Goal: Task Accomplishment & Management: Complete application form

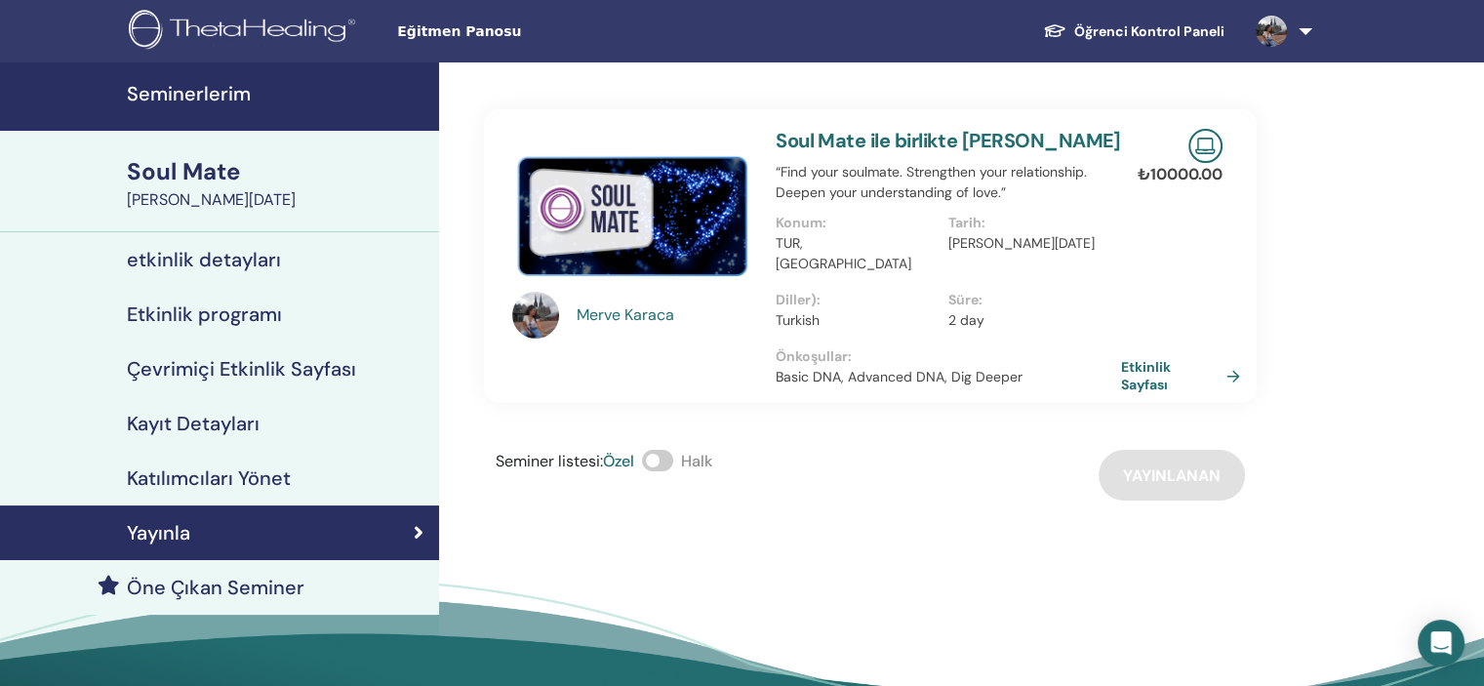
click at [179, 106] on link "Seminerlerim" at bounding box center [219, 96] width 439 height 68
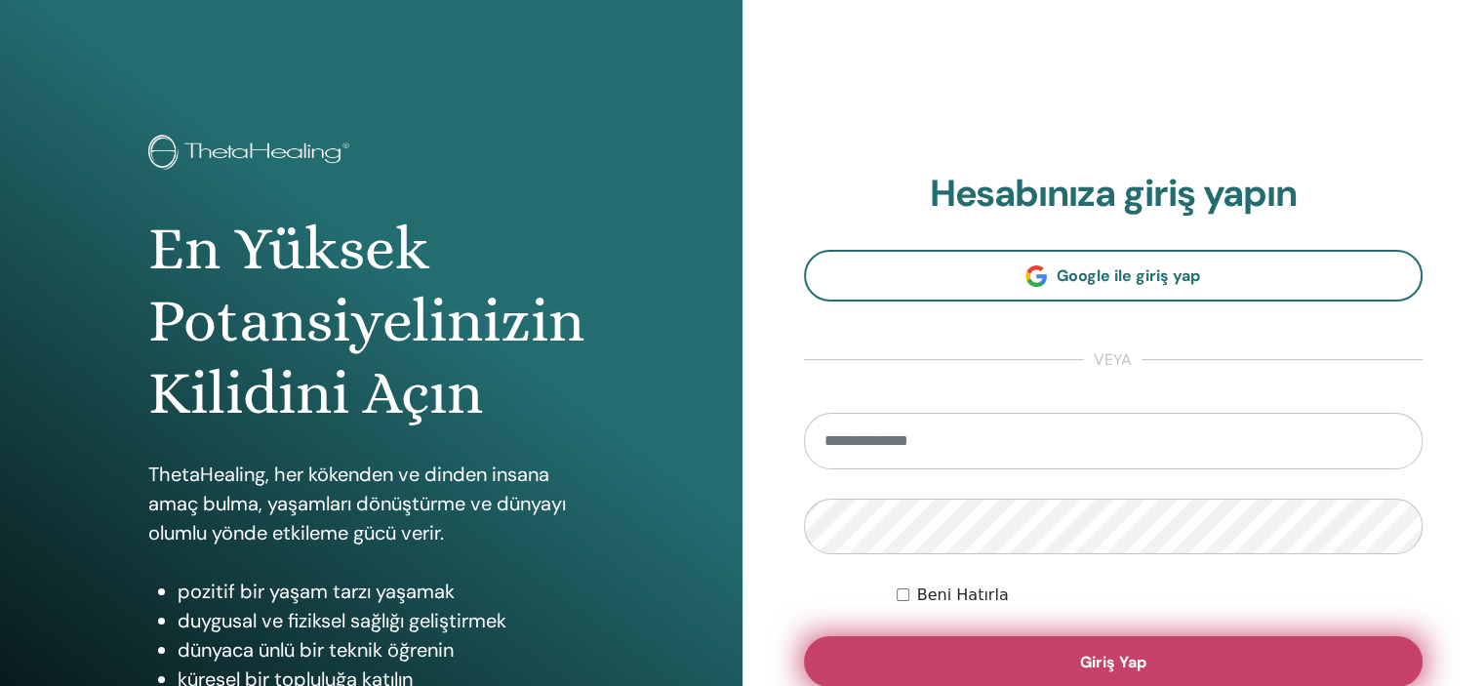
type input "**********"
click at [1093, 652] on span "Giriş Yap" at bounding box center [1113, 662] width 66 height 20
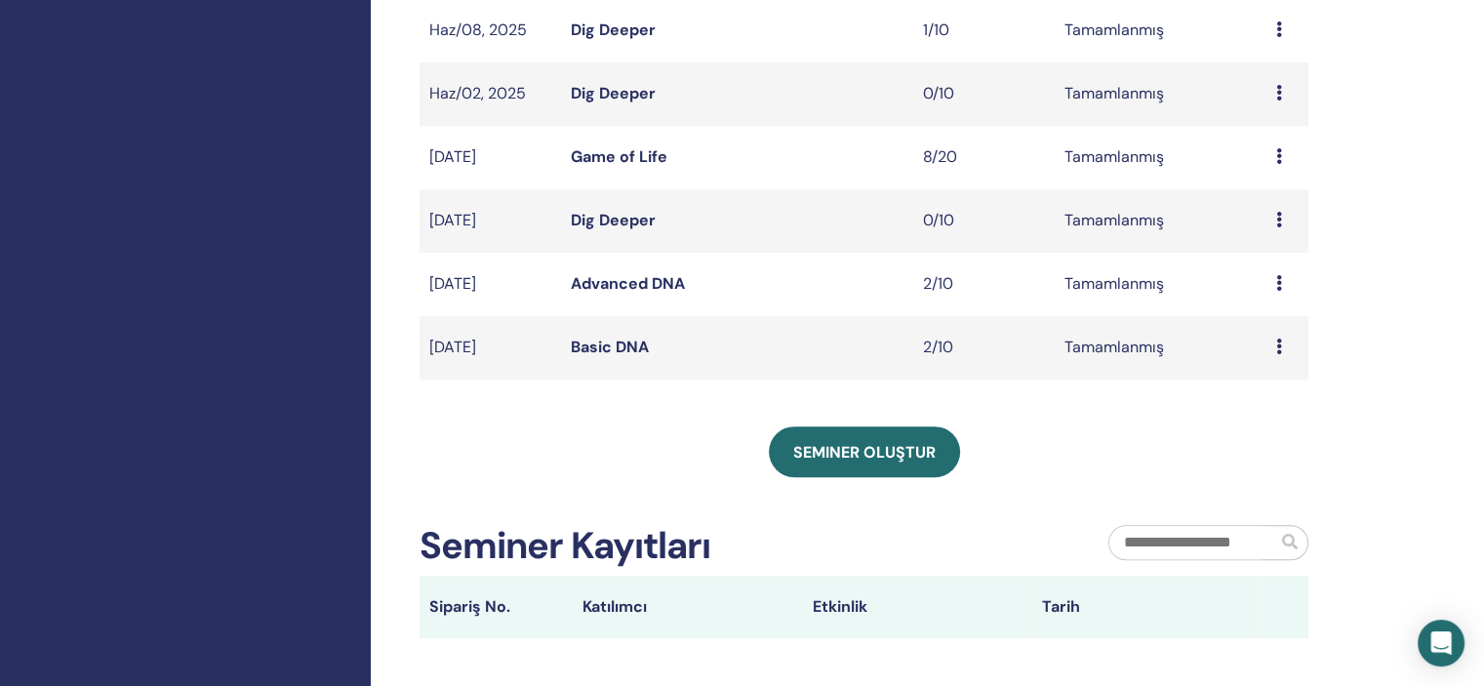
scroll to position [643, 0]
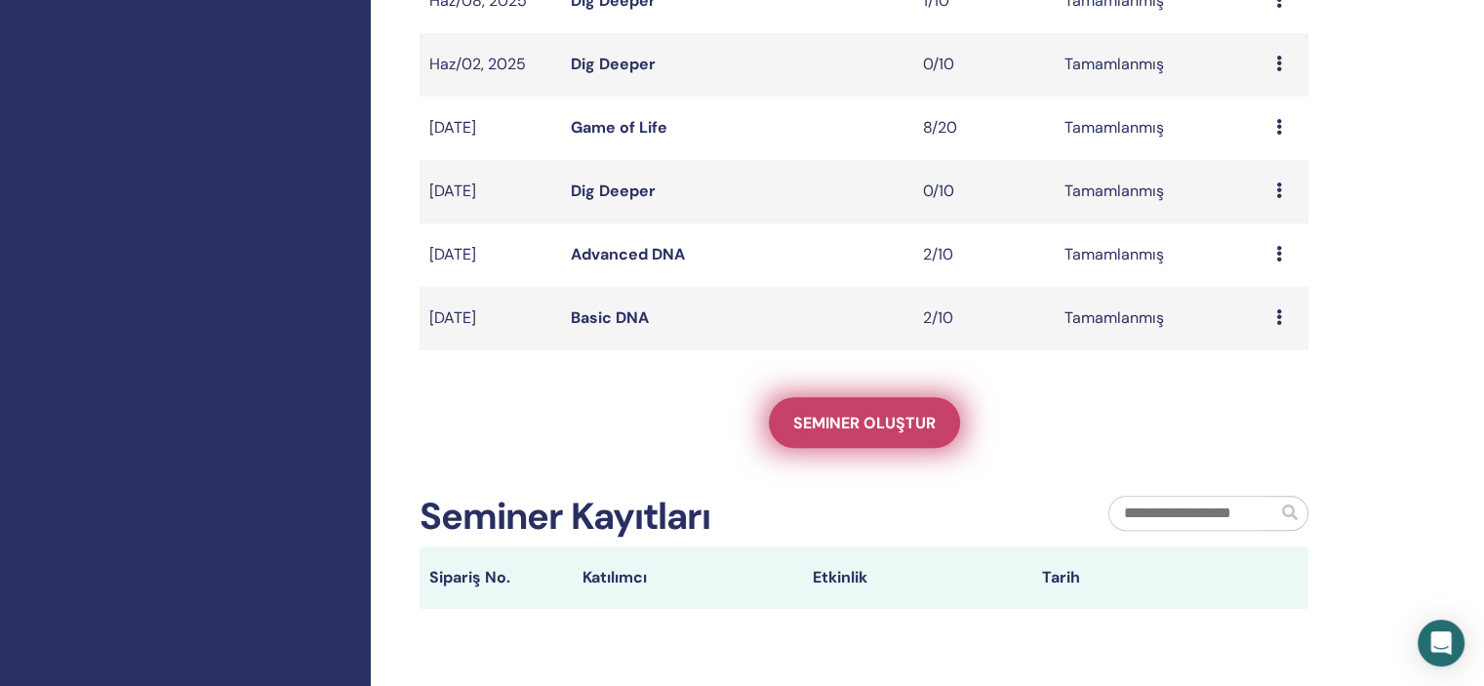
click at [877, 424] on span "Seminer oluştur" at bounding box center [864, 423] width 142 height 20
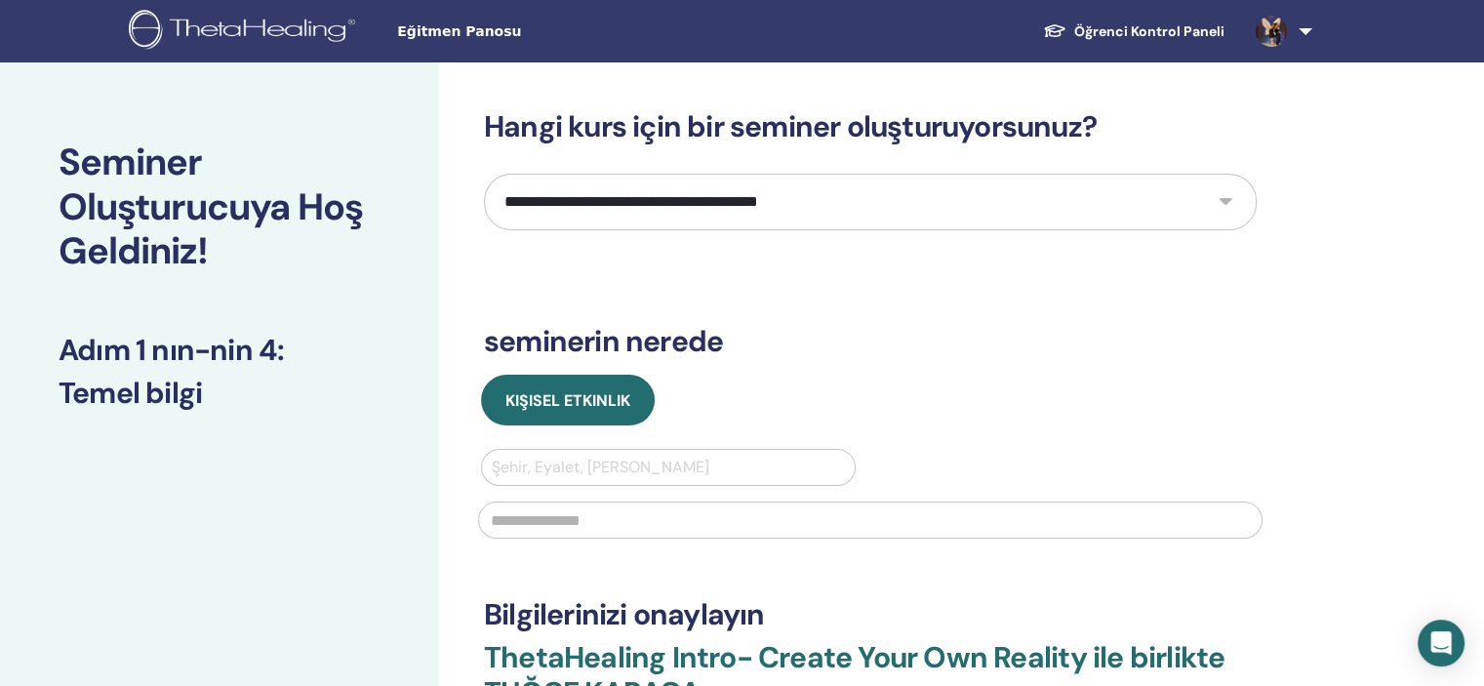
click at [856, 204] on select "**********" at bounding box center [870, 202] width 773 height 57
select select "****"
click at [484, 174] on select "**********" at bounding box center [870, 202] width 773 height 57
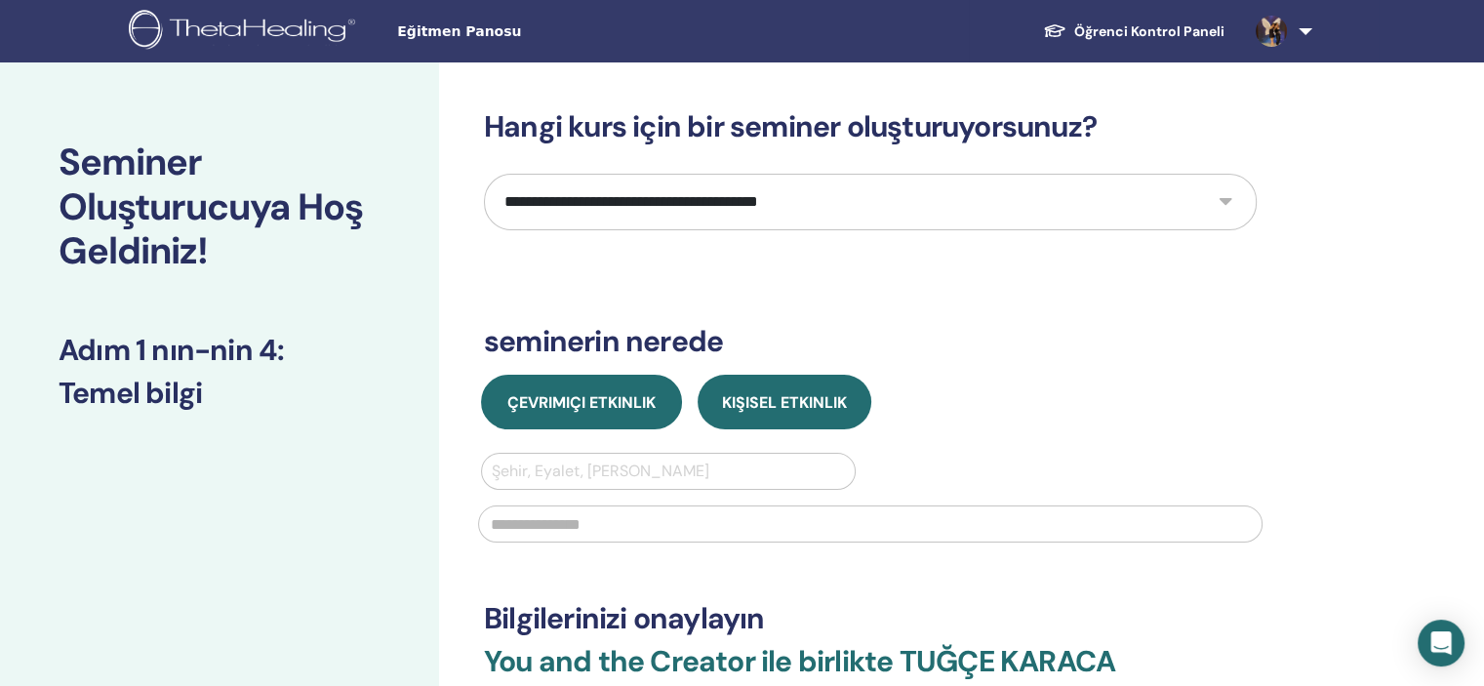
click at [630, 401] on span "Çevrimiçi Etkinlik" at bounding box center [581, 402] width 148 height 20
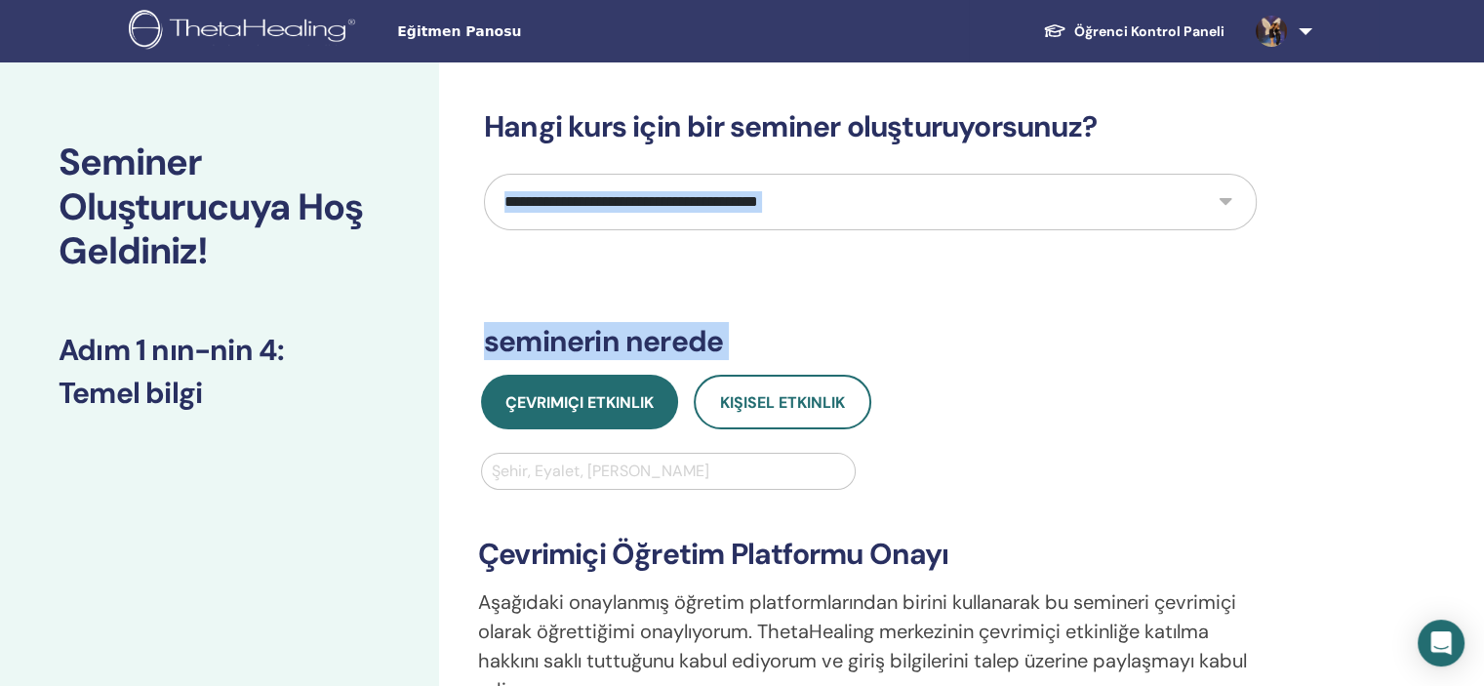
drag, startPoint x: 1479, startPoint y: 171, endPoint x: 1497, endPoint y: 385, distance: 215.4
click at [1484, 385] on html "**********" at bounding box center [742, 343] width 1484 height 686
click at [1233, 364] on div "**********" at bounding box center [870, 570] width 773 height 923
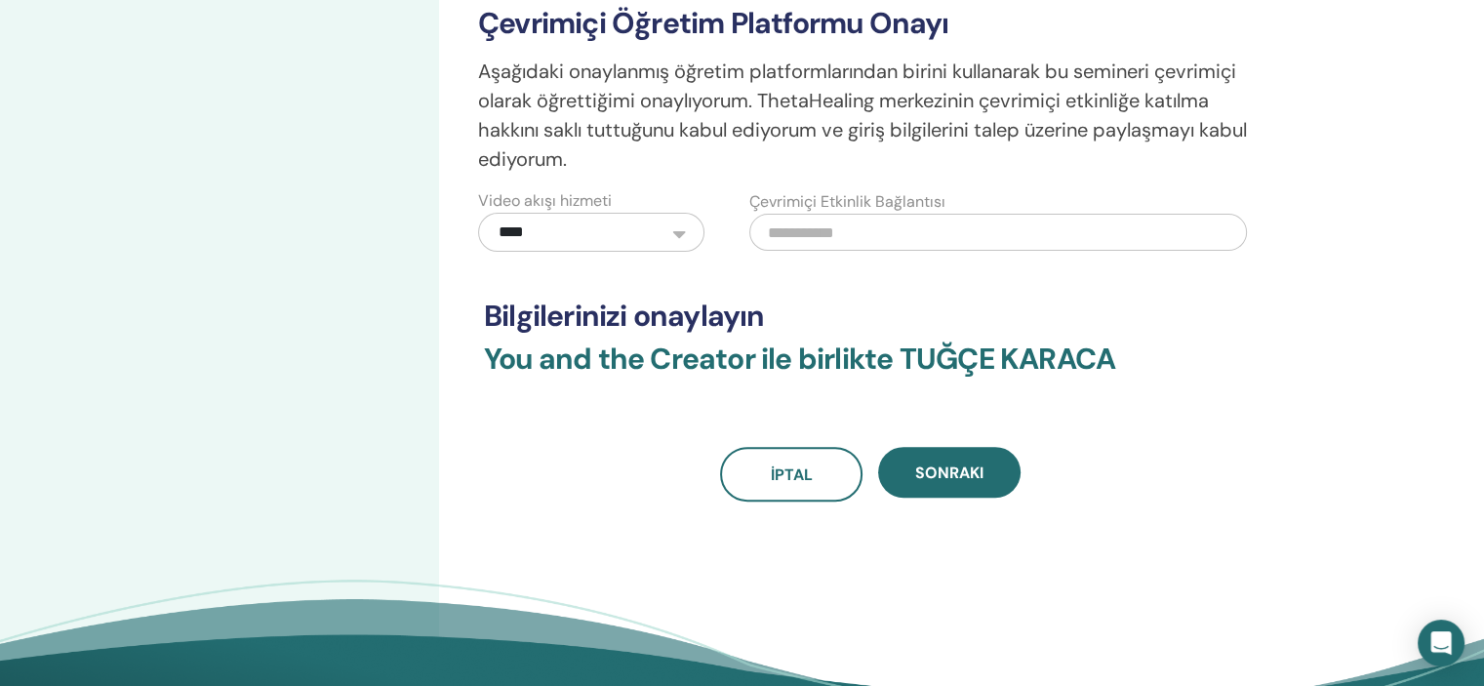
scroll to position [546, 0]
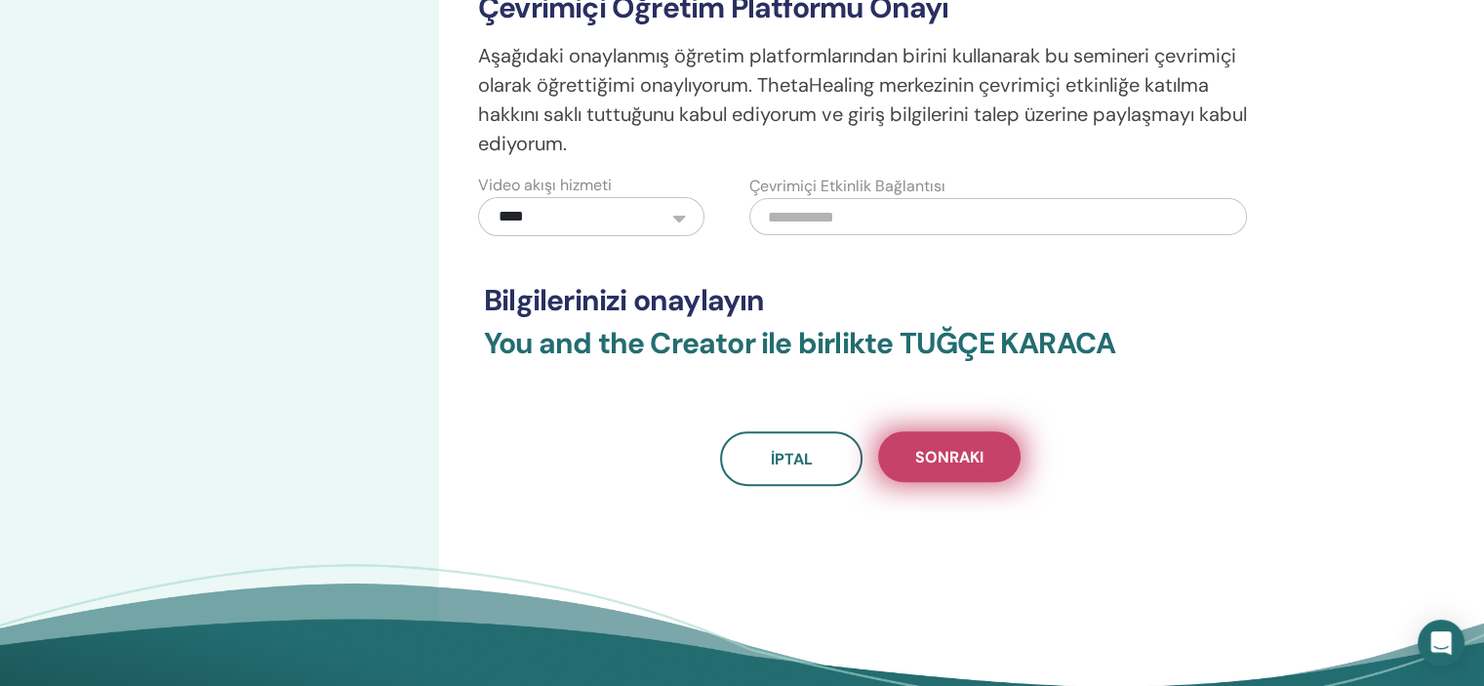
click at [972, 458] on span "Sonraki" at bounding box center [949, 457] width 68 height 20
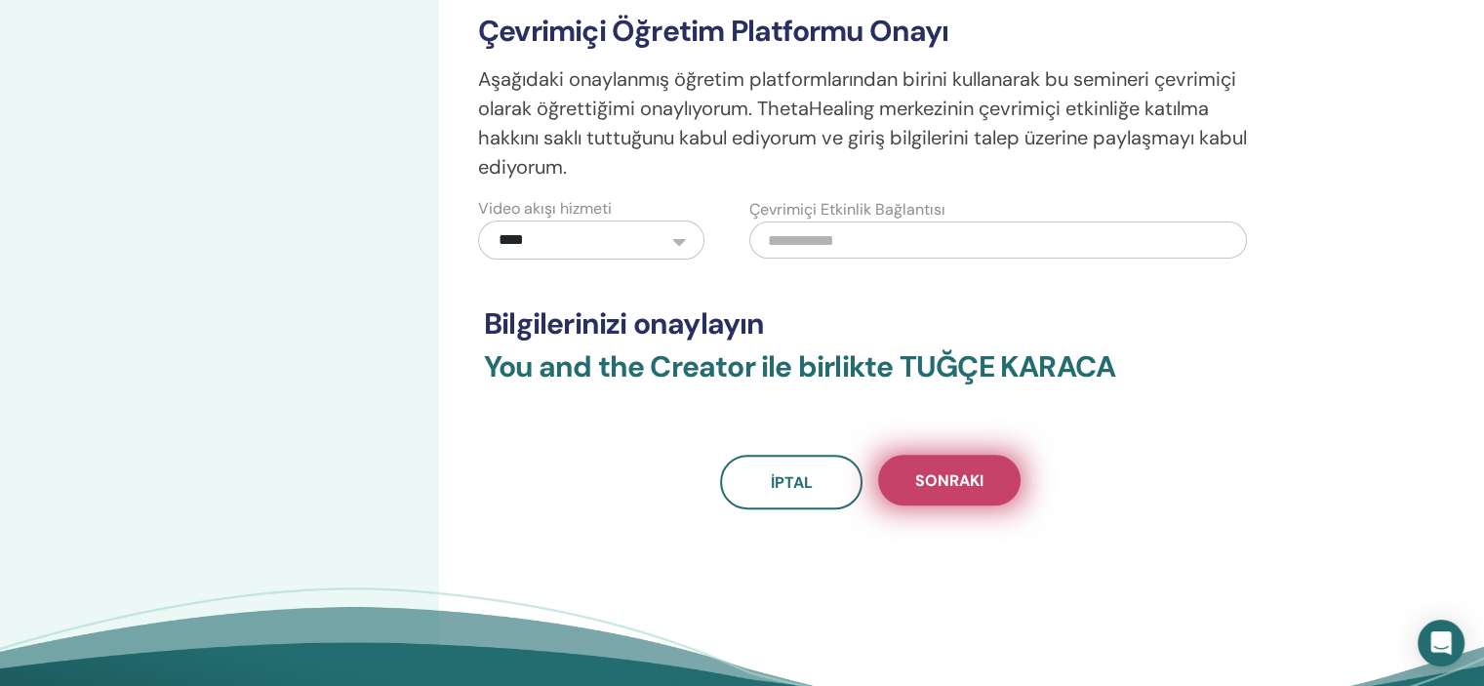
click at [984, 491] on button "Sonraki" at bounding box center [949, 480] width 142 height 51
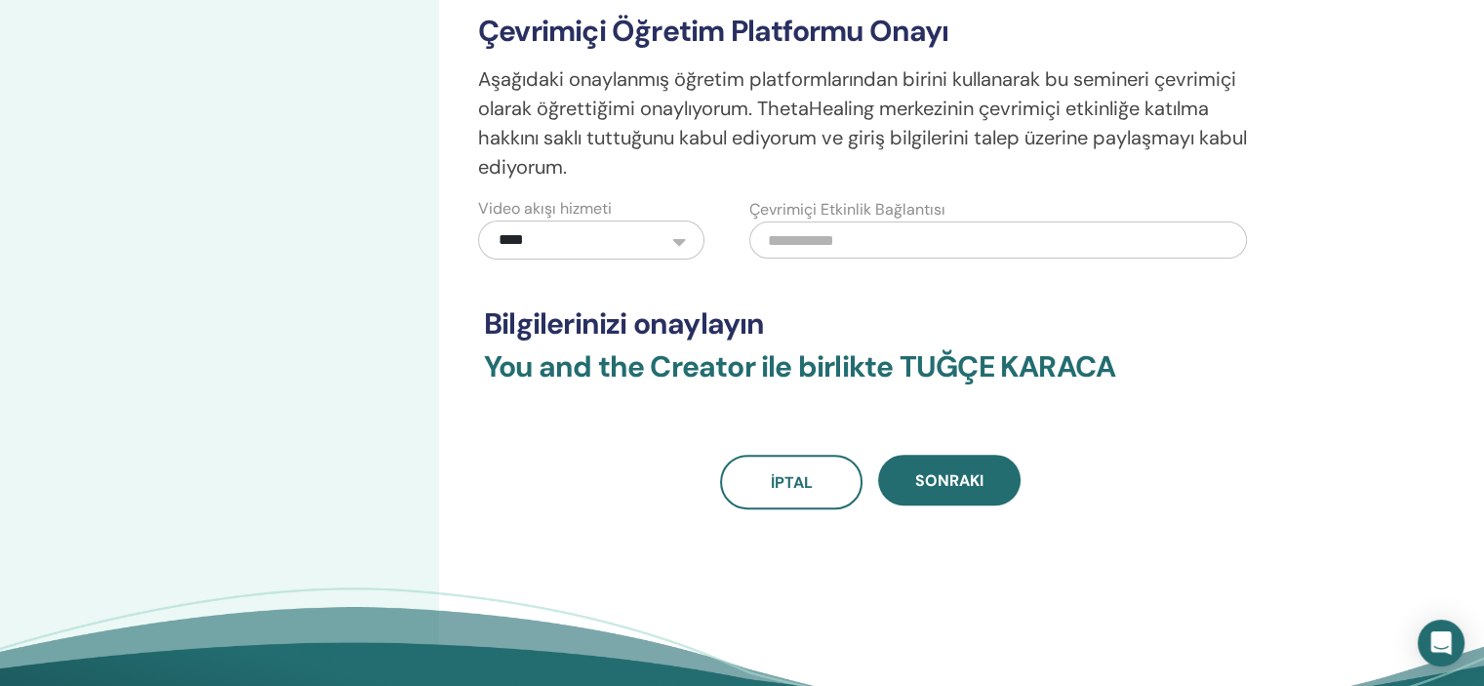
scroll to position [0, 0]
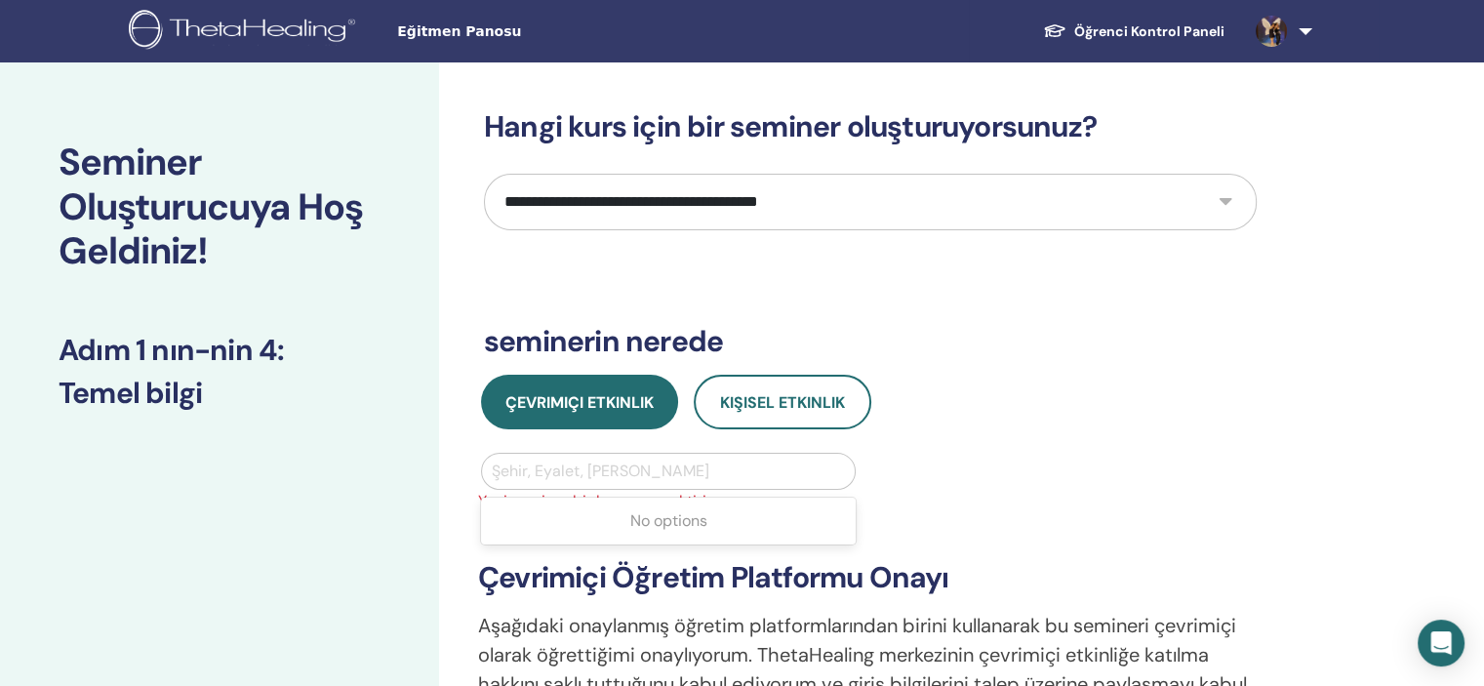
click at [688, 460] on div at bounding box center [668, 470] width 353 height 27
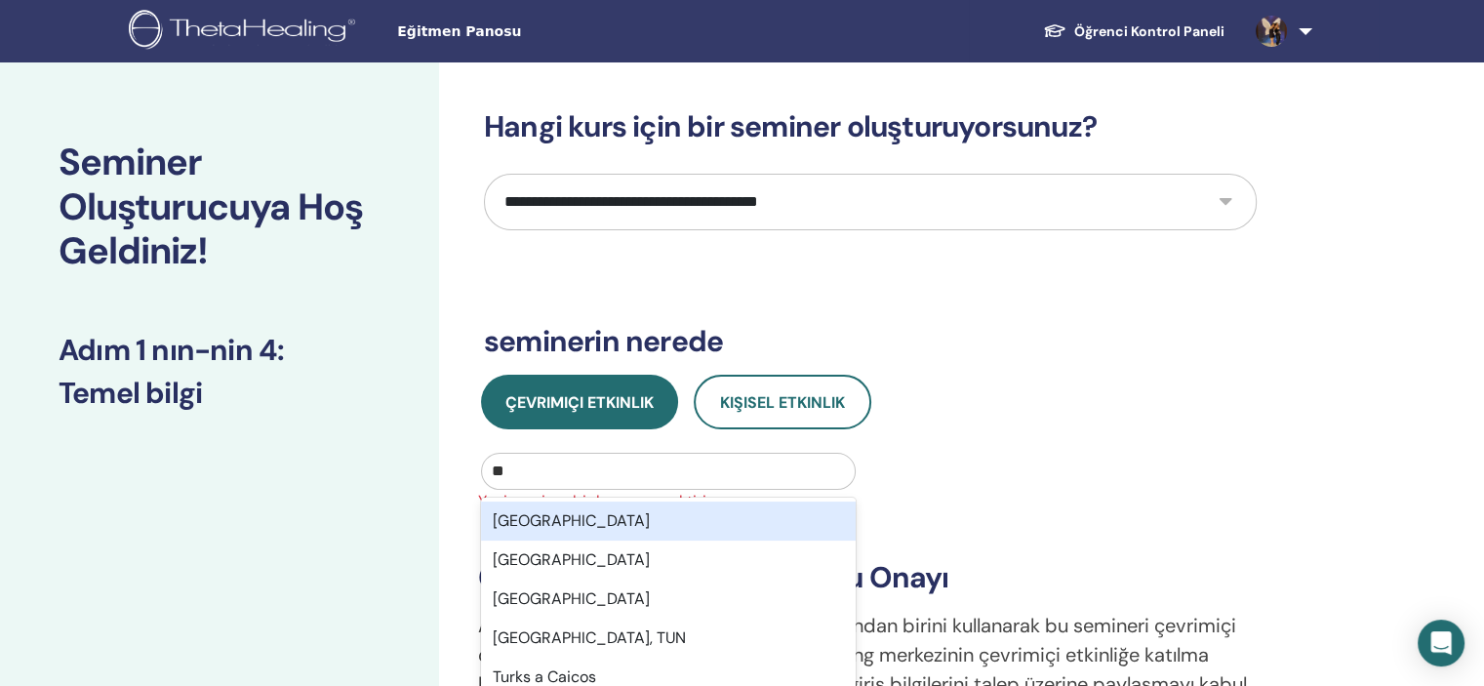
type input "***"
click at [641, 522] on div "Türkiye" at bounding box center [668, 520] width 375 height 39
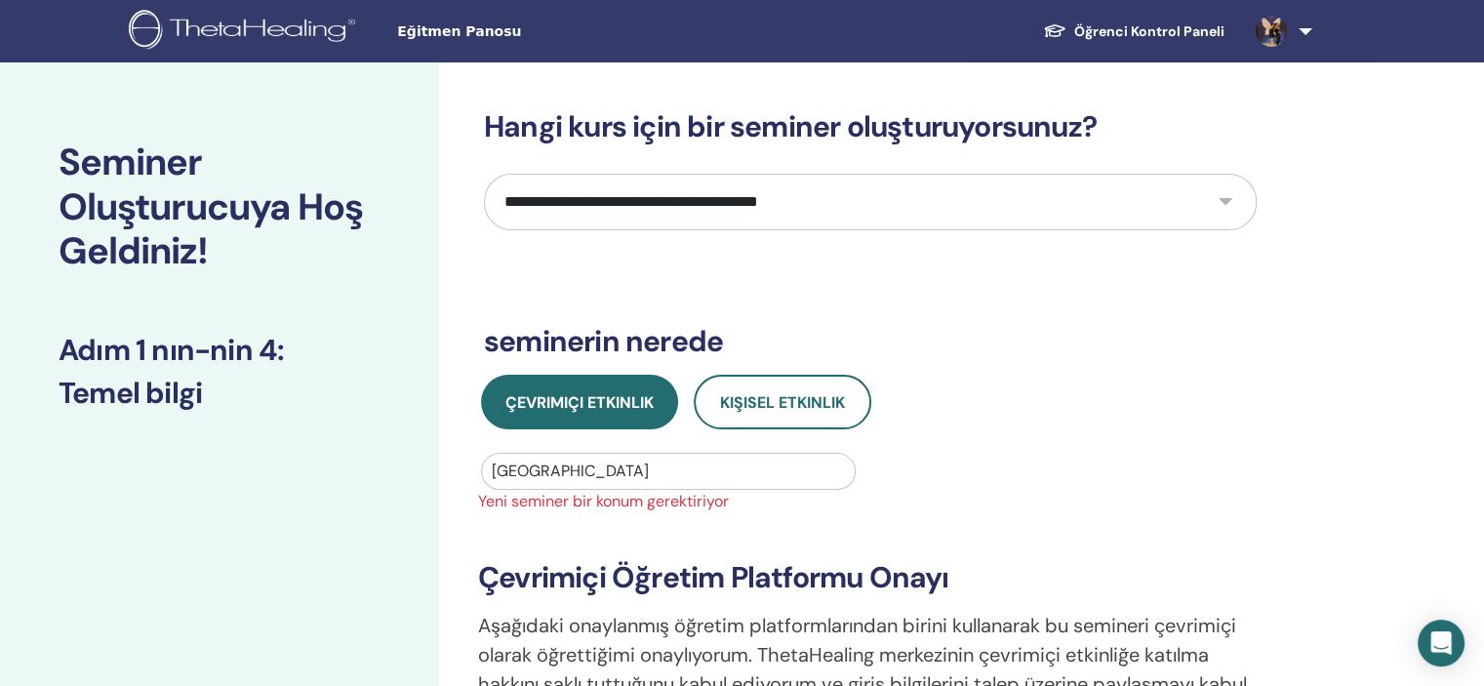
click at [1116, 390] on div "Çevrimiçi Etkinlik Kişisel Etkinlik" at bounding box center [870, 402] width 802 height 55
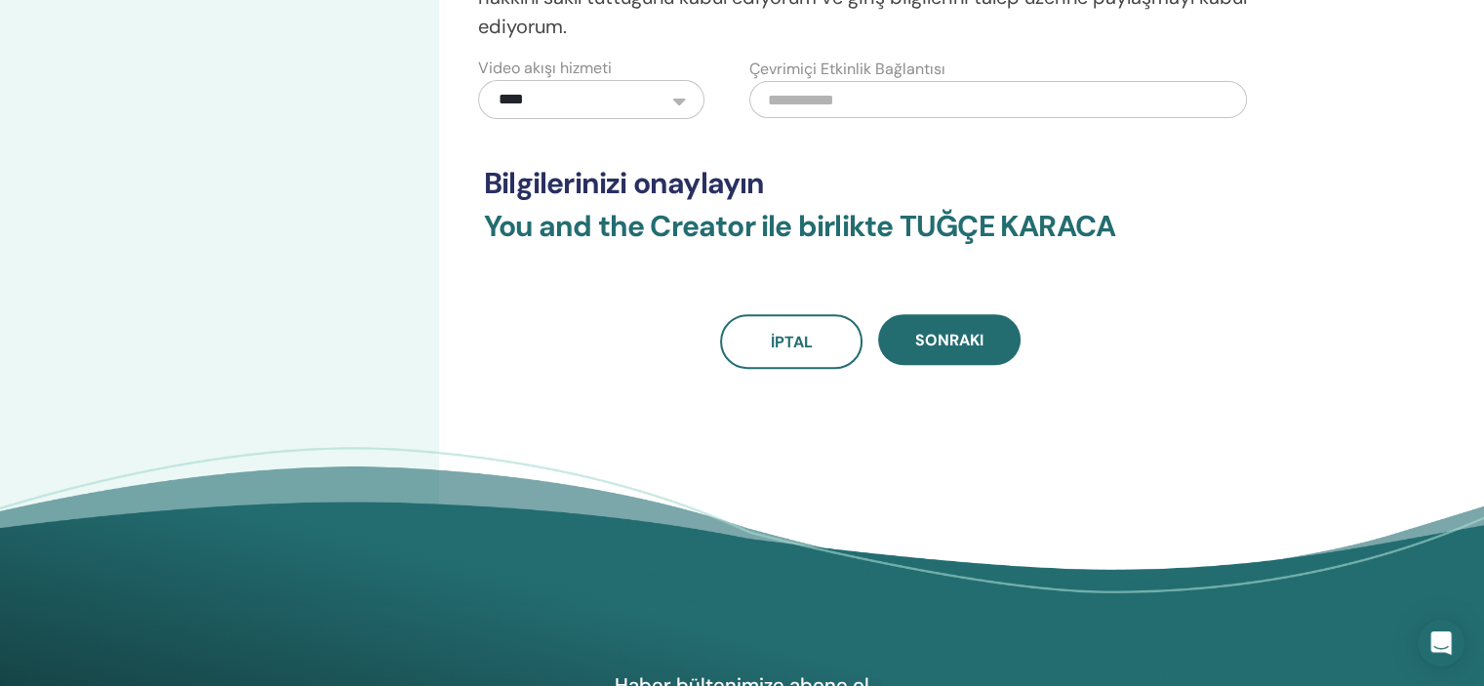
scroll to position [741, 0]
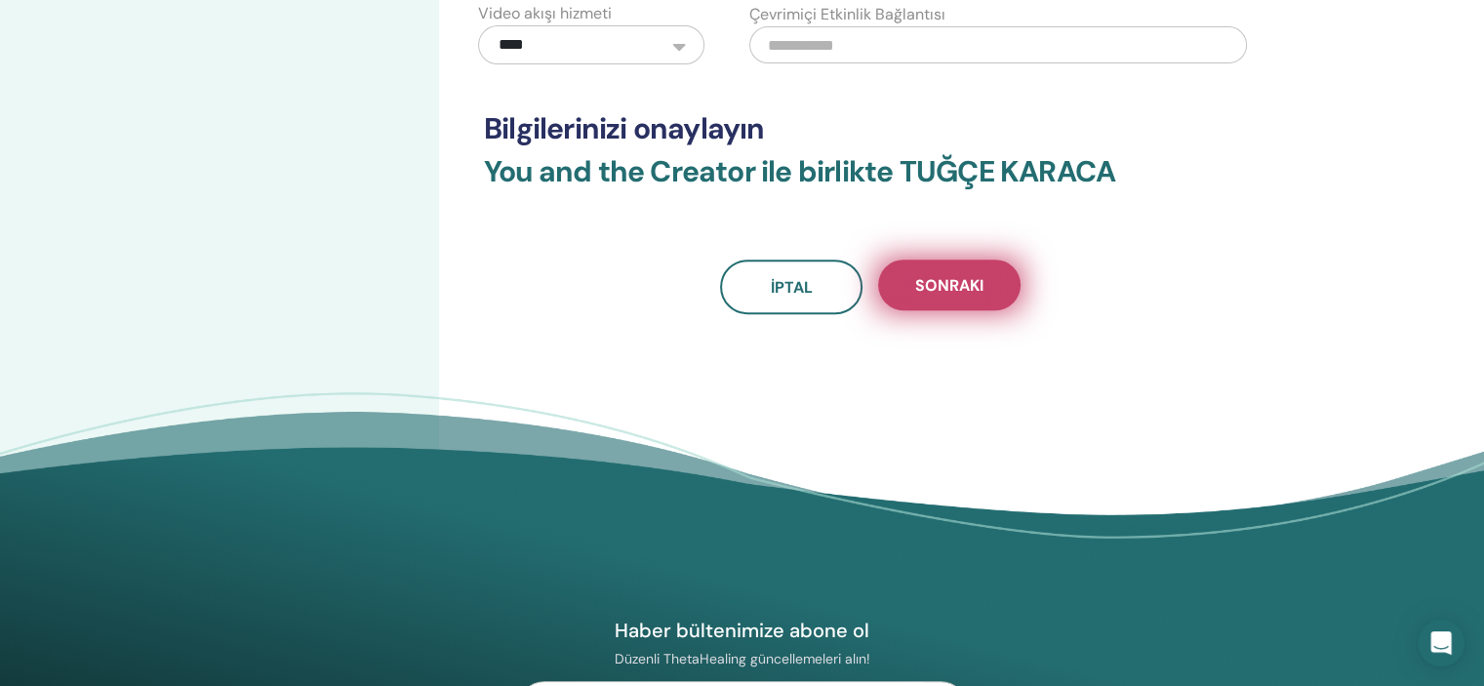
click at [940, 275] on span "Sonraki" at bounding box center [949, 285] width 68 height 20
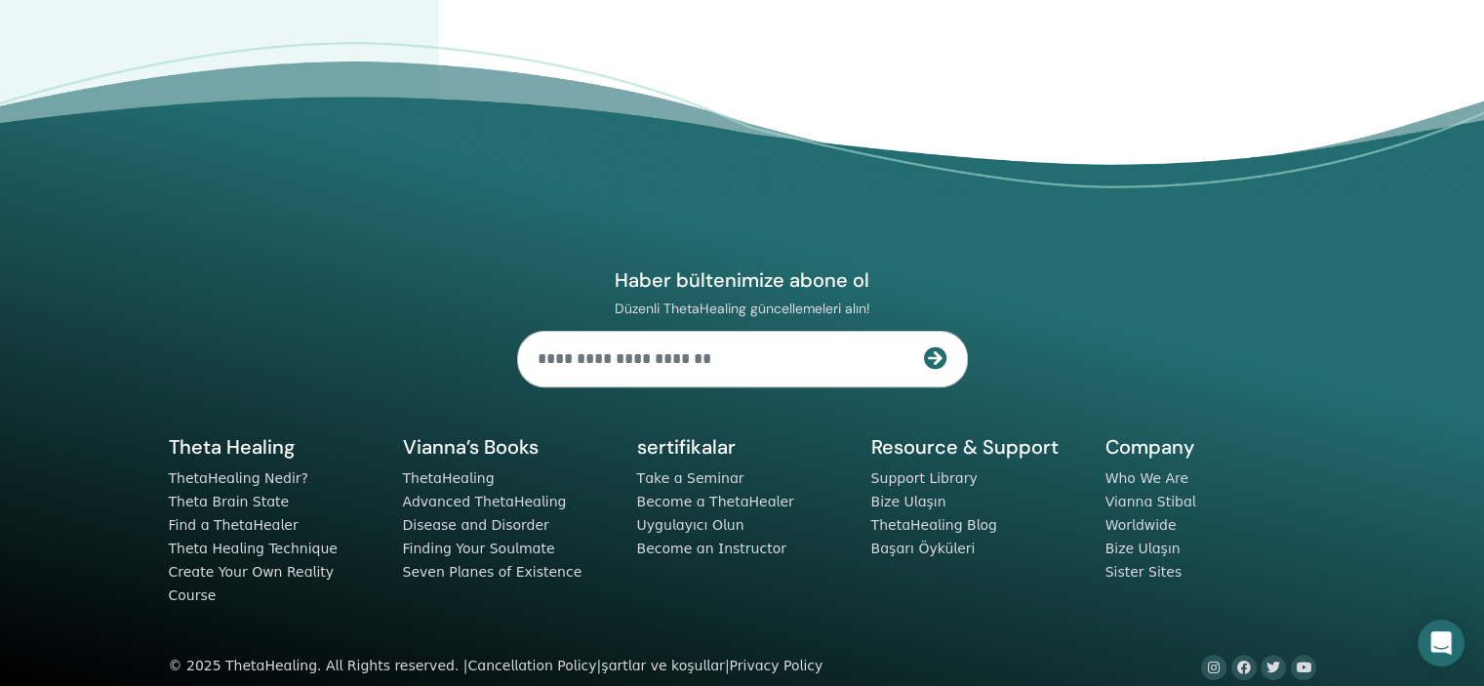
scroll to position [0, 0]
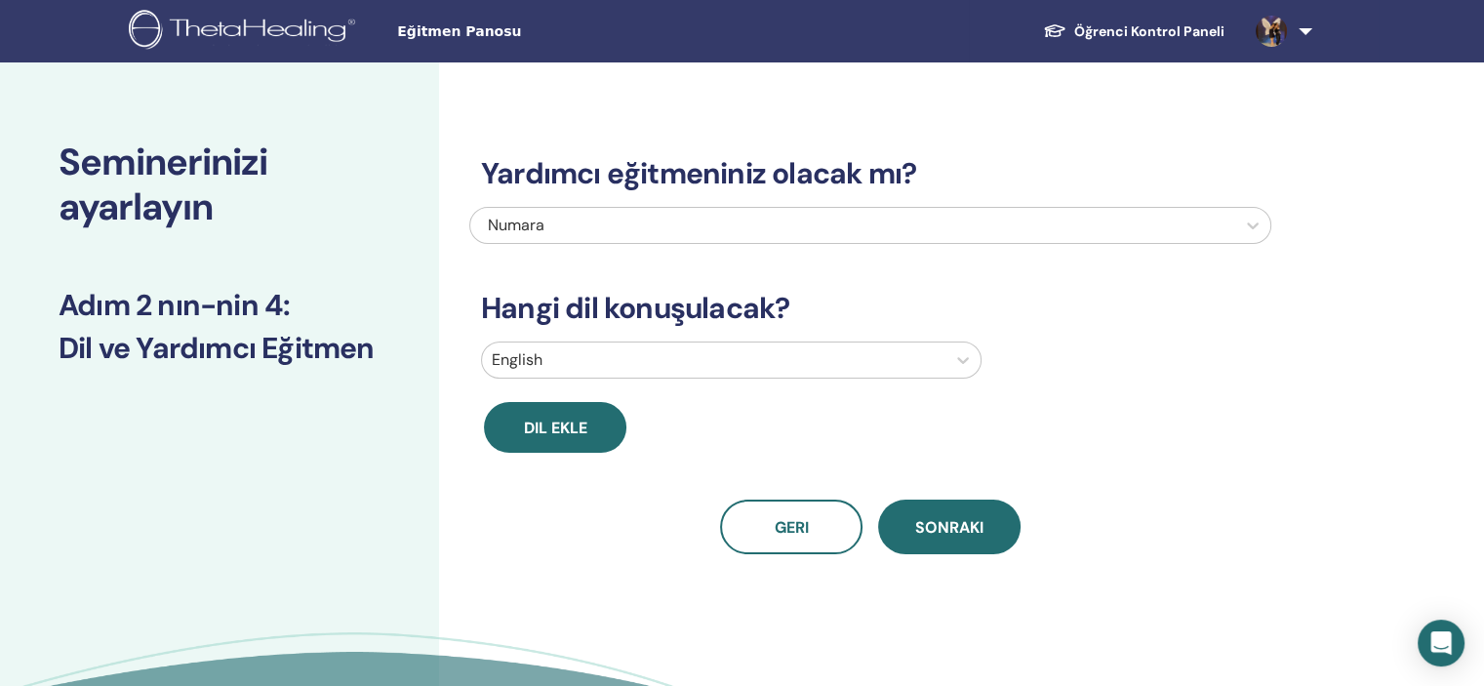
click at [910, 356] on div at bounding box center [714, 359] width 444 height 27
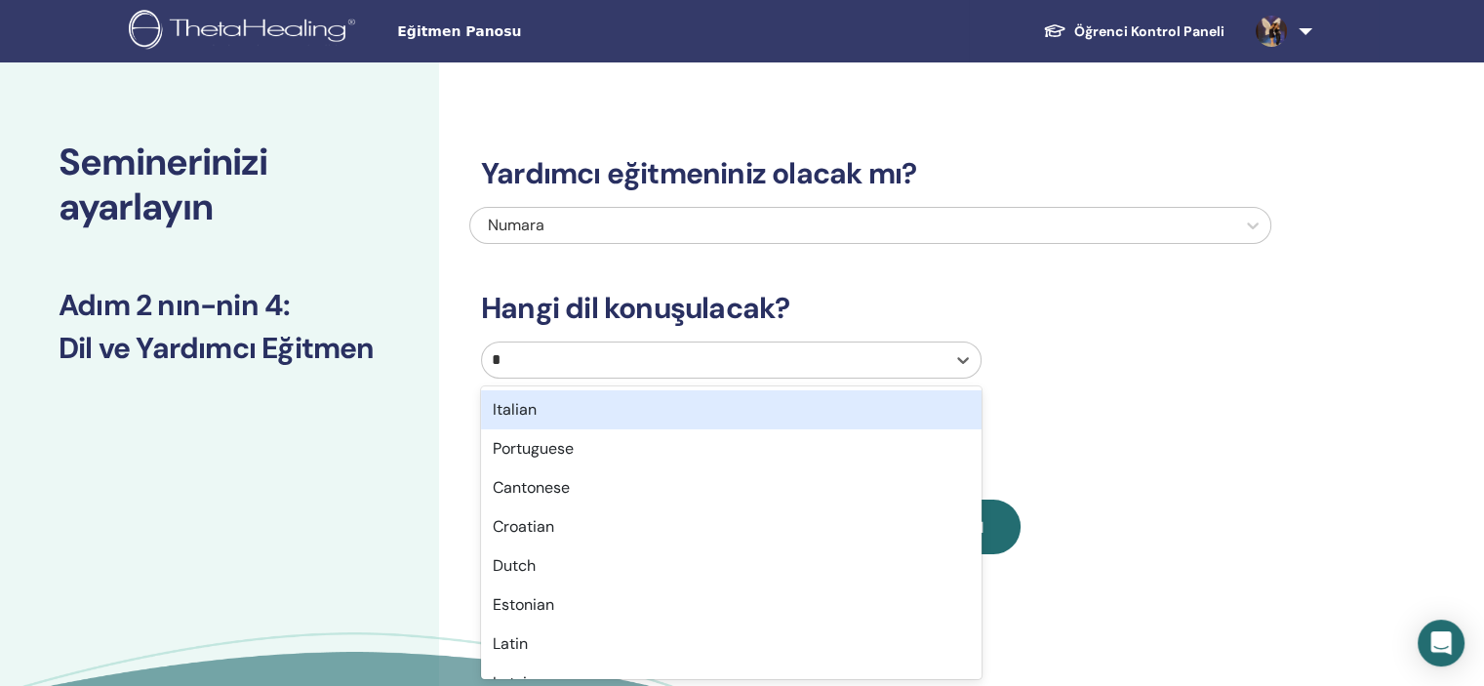
type input "**"
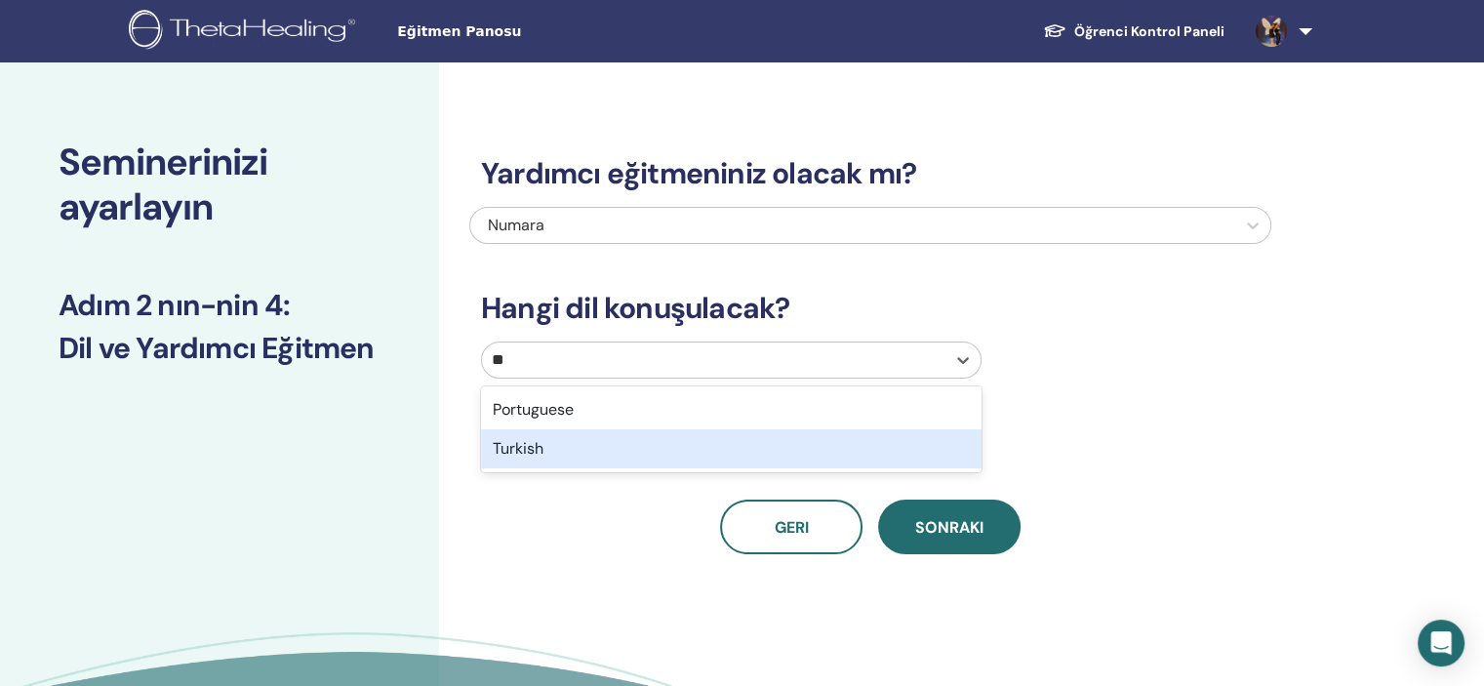
click at [597, 449] on div "Turkish" at bounding box center [731, 448] width 500 height 39
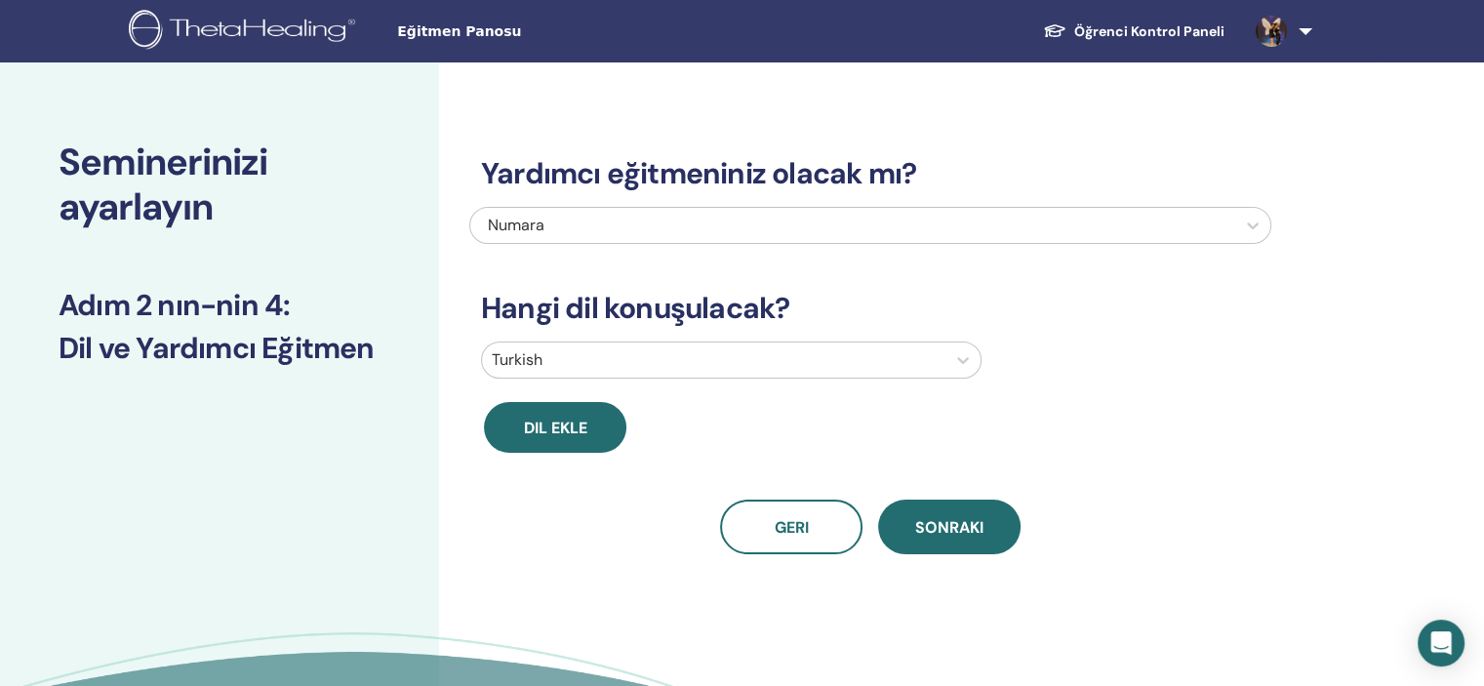
click at [833, 214] on div "Numara" at bounding box center [795, 225] width 614 height 23
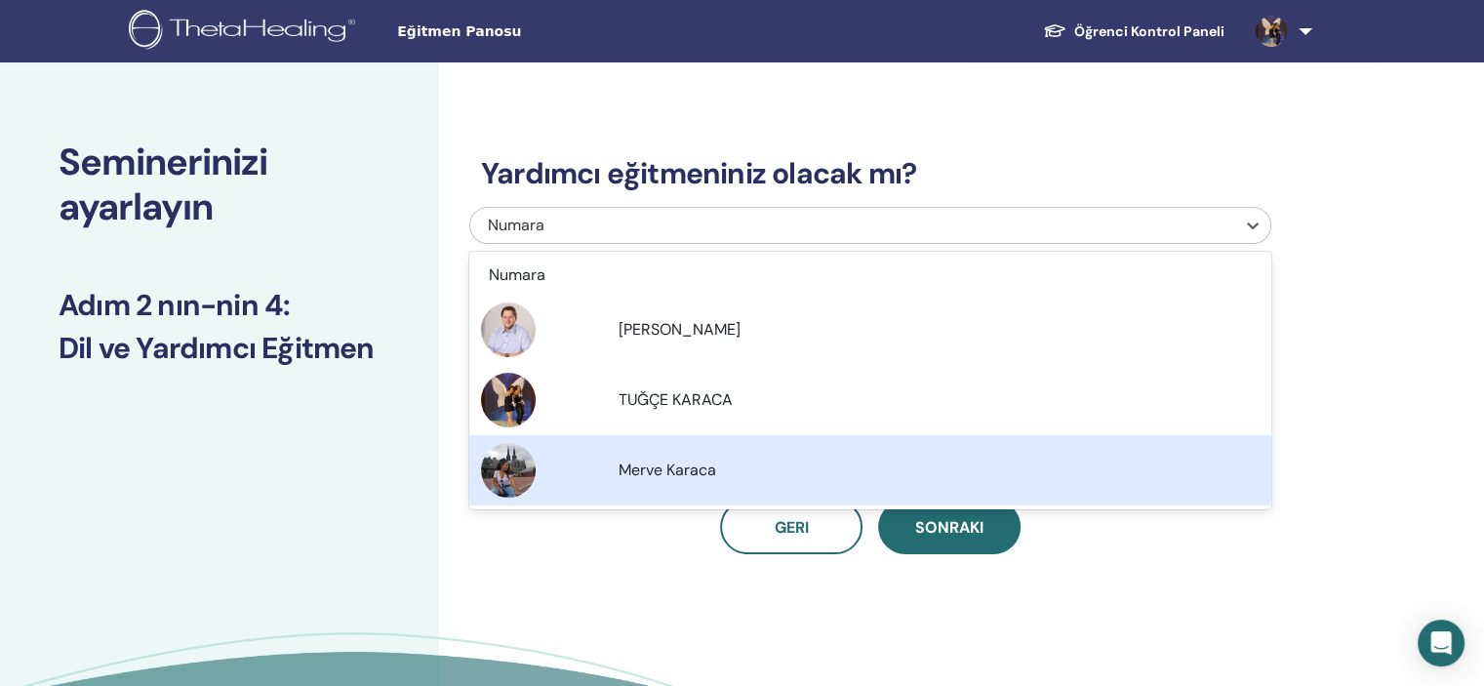
click at [657, 478] on span "Merve Karaca" at bounding box center [667, 469] width 98 height 20
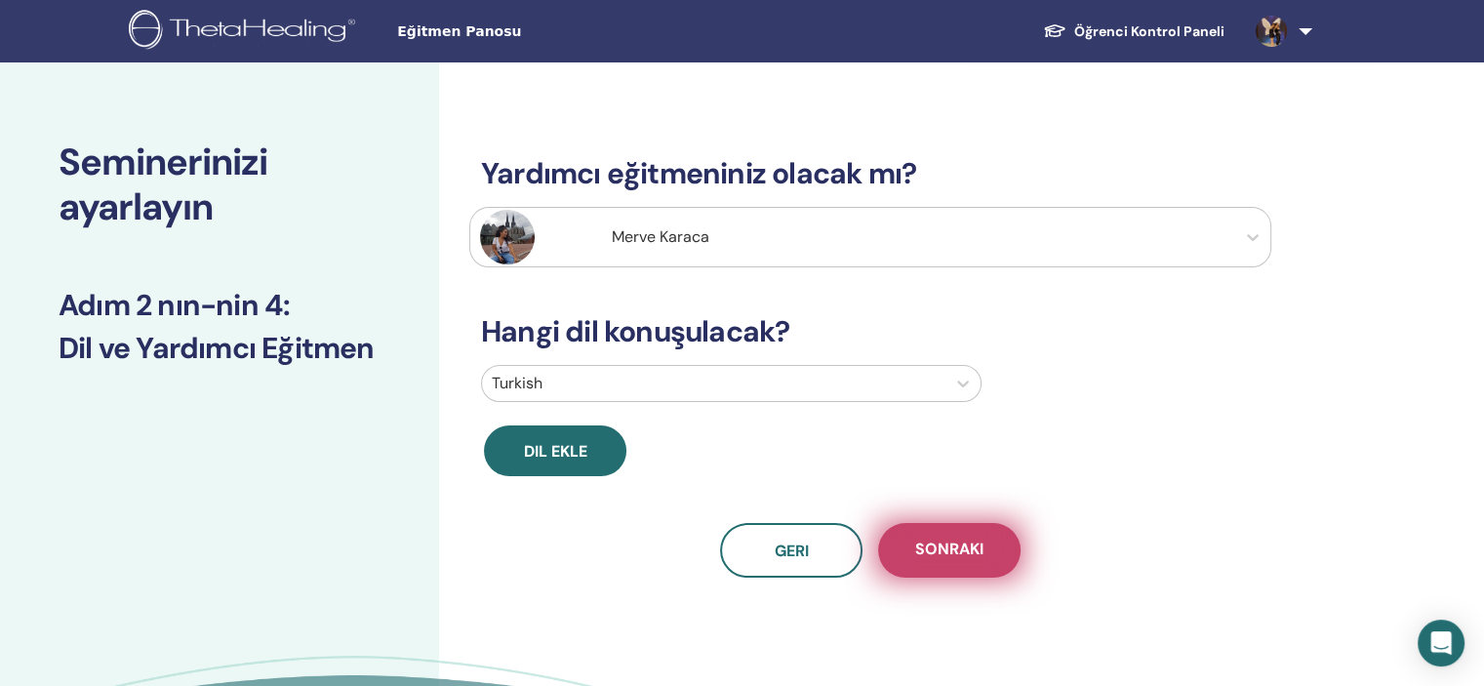
click at [981, 568] on button "Sonraki" at bounding box center [949, 550] width 142 height 55
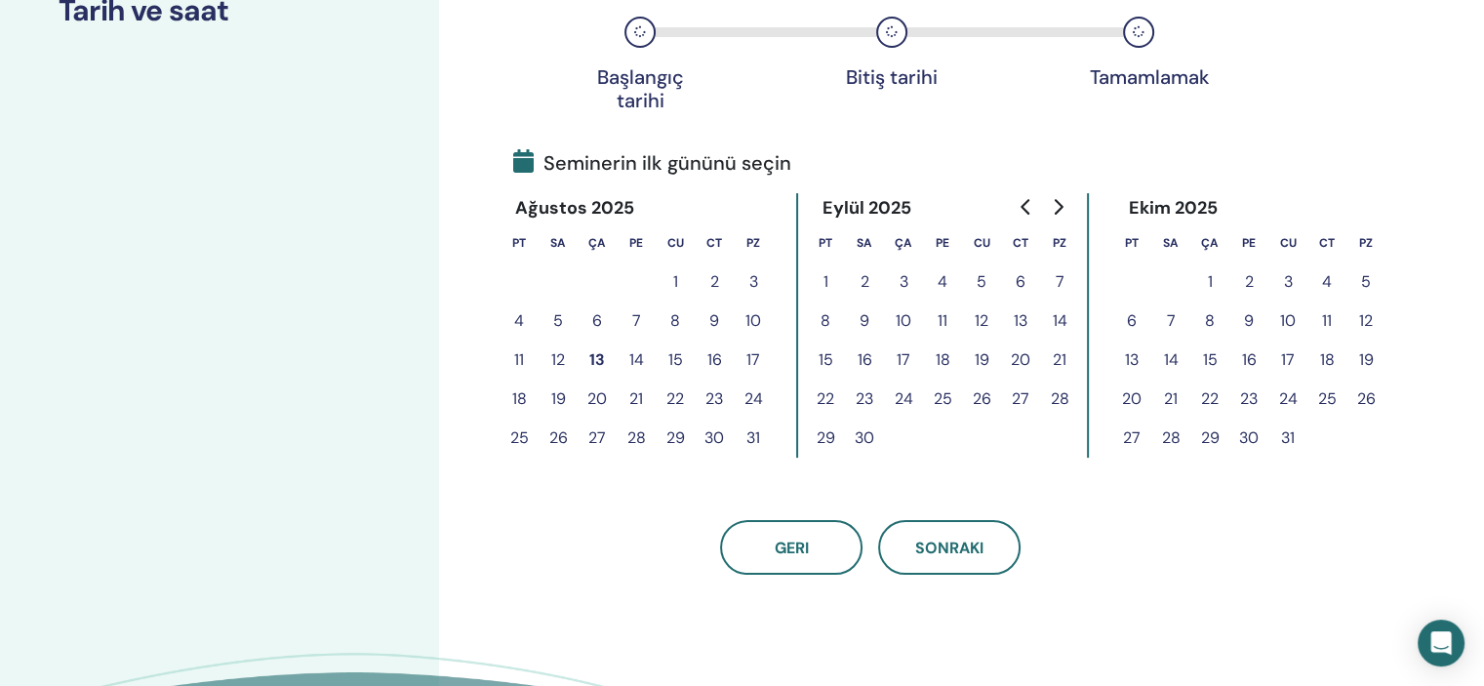
scroll to position [339, 0]
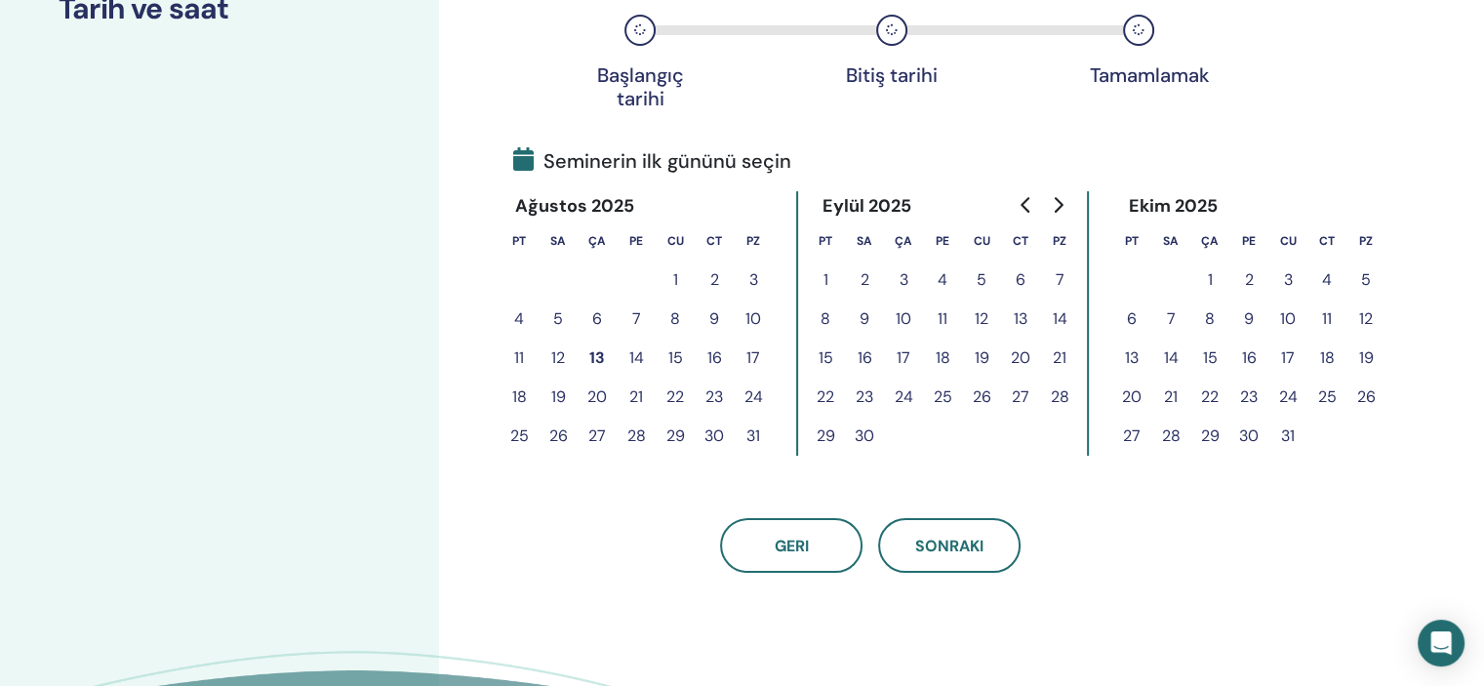
click at [592, 362] on button "13" at bounding box center [596, 357] width 39 height 39
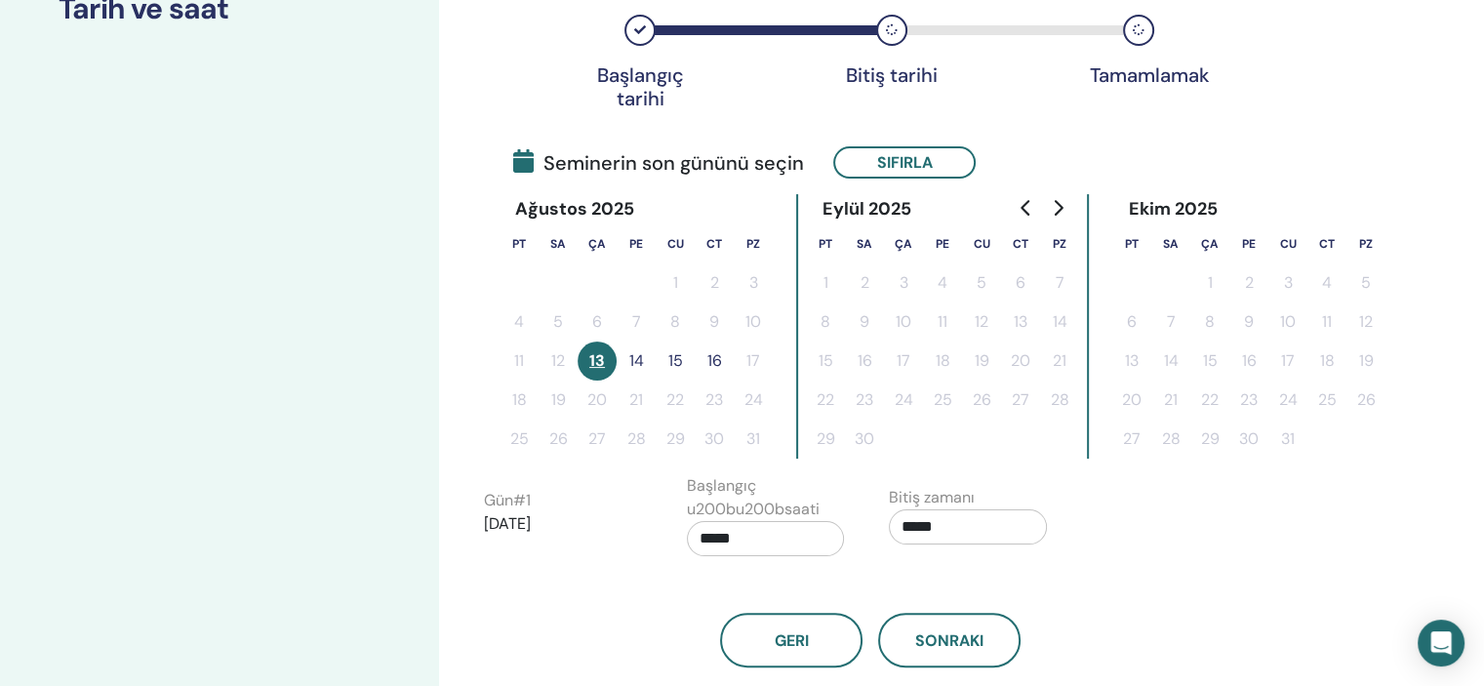
click at [634, 357] on button "14" at bounding box center [635, 360] width 39 height 39
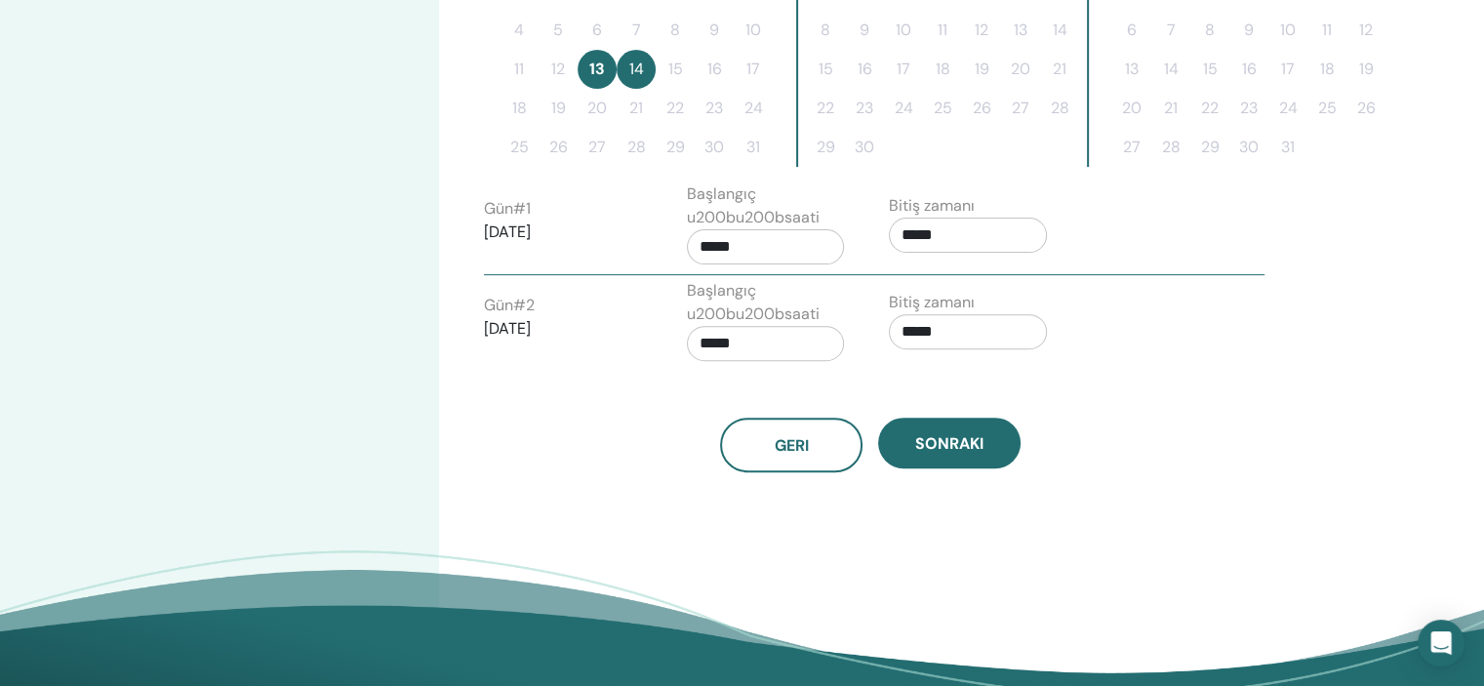
scroll to position [663, 0]
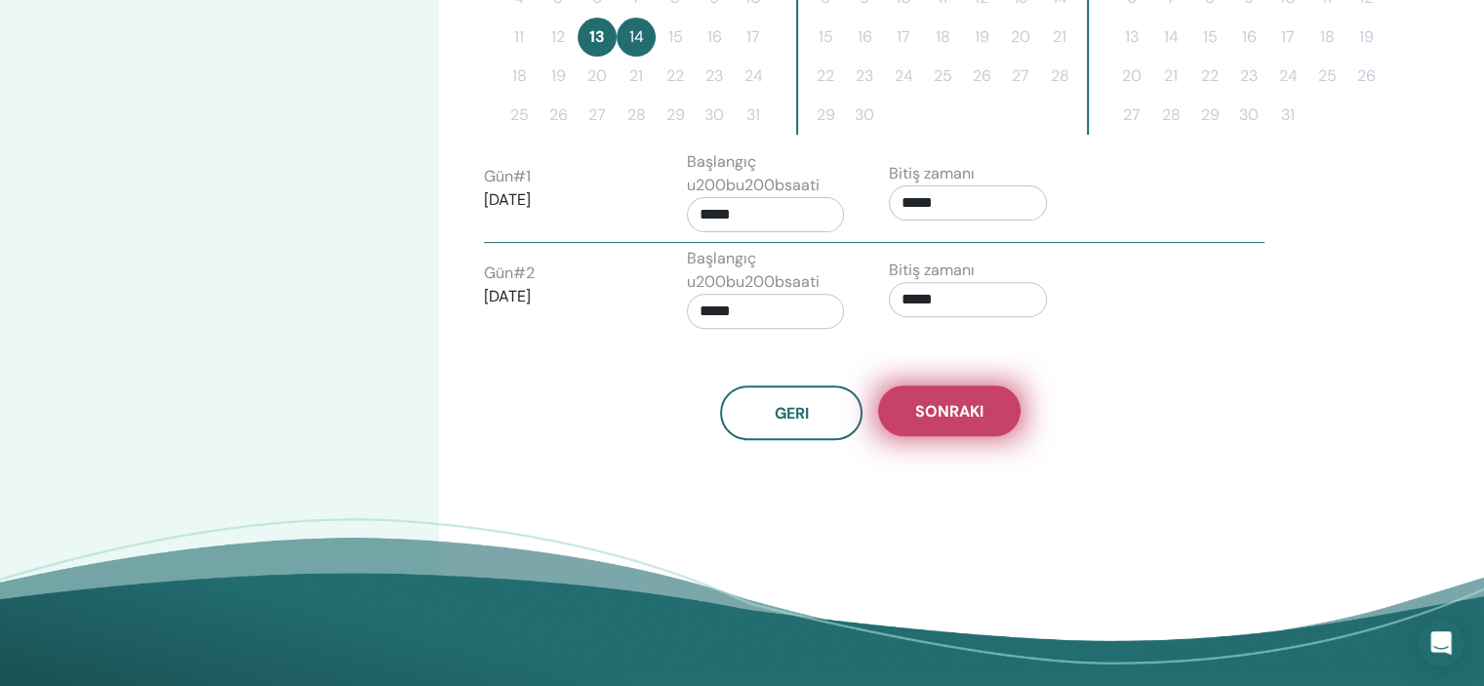
click at [1012, 405] on button "Sonraki" at bounding box center [949, 410] width 142 height 51
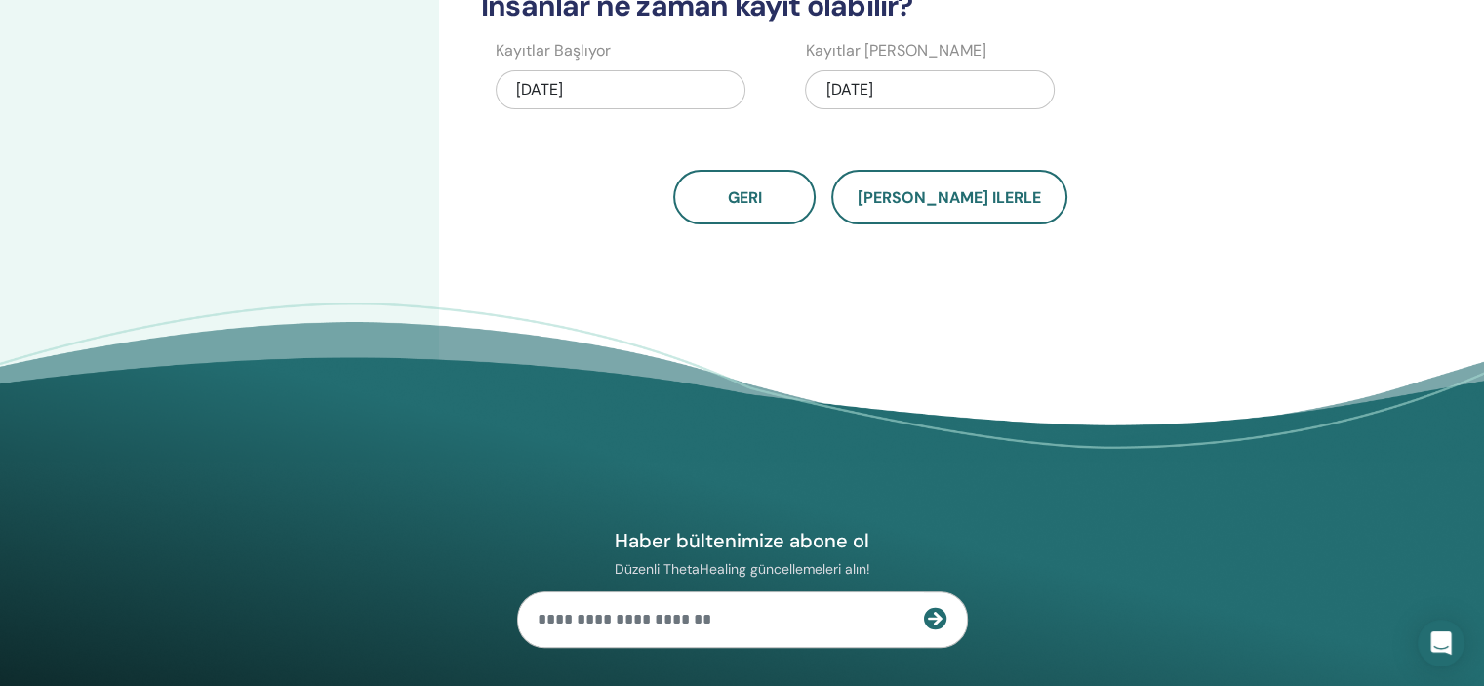
drag, startPoint x: 1424, startPoint y: 229, endPoint x: 1412, endPoint y: 161, distance: 69.3
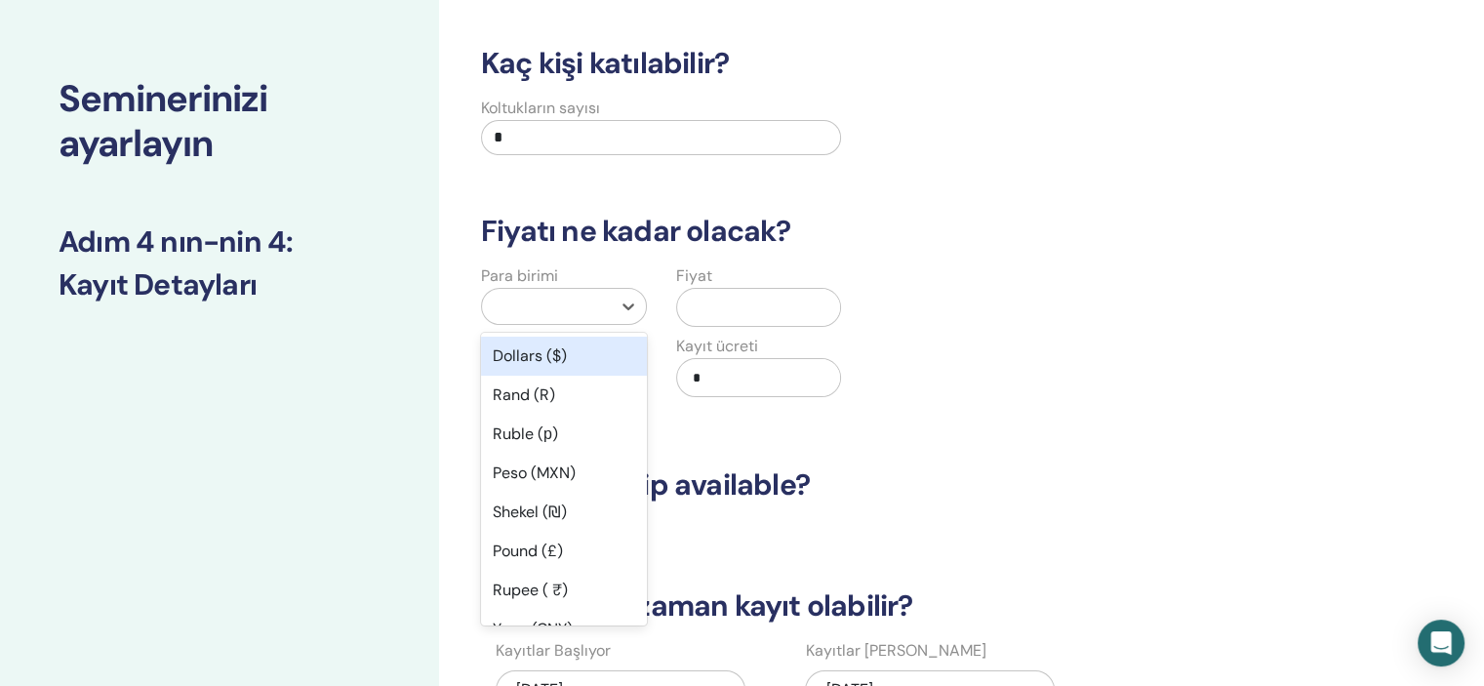
click at [554, 308] on div at bounding box center [546, 306] width 109 height 27
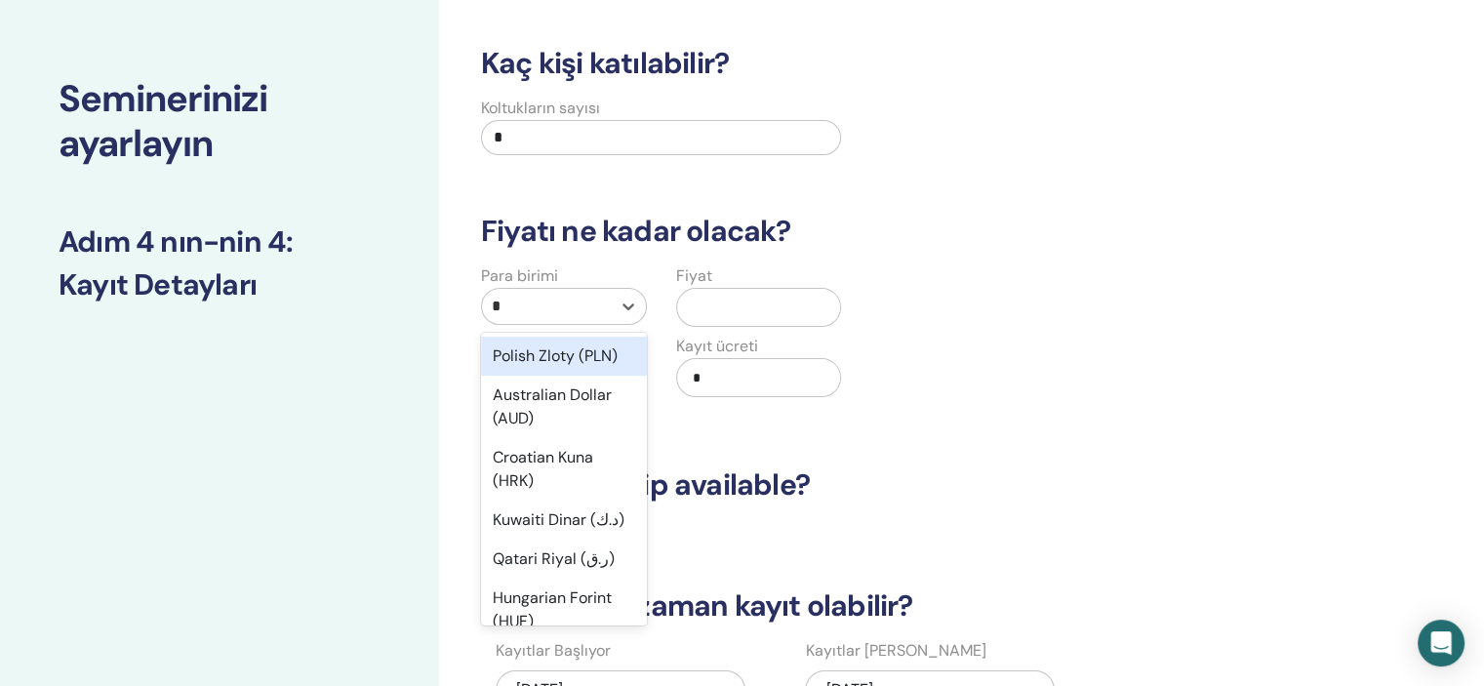
type input "**"
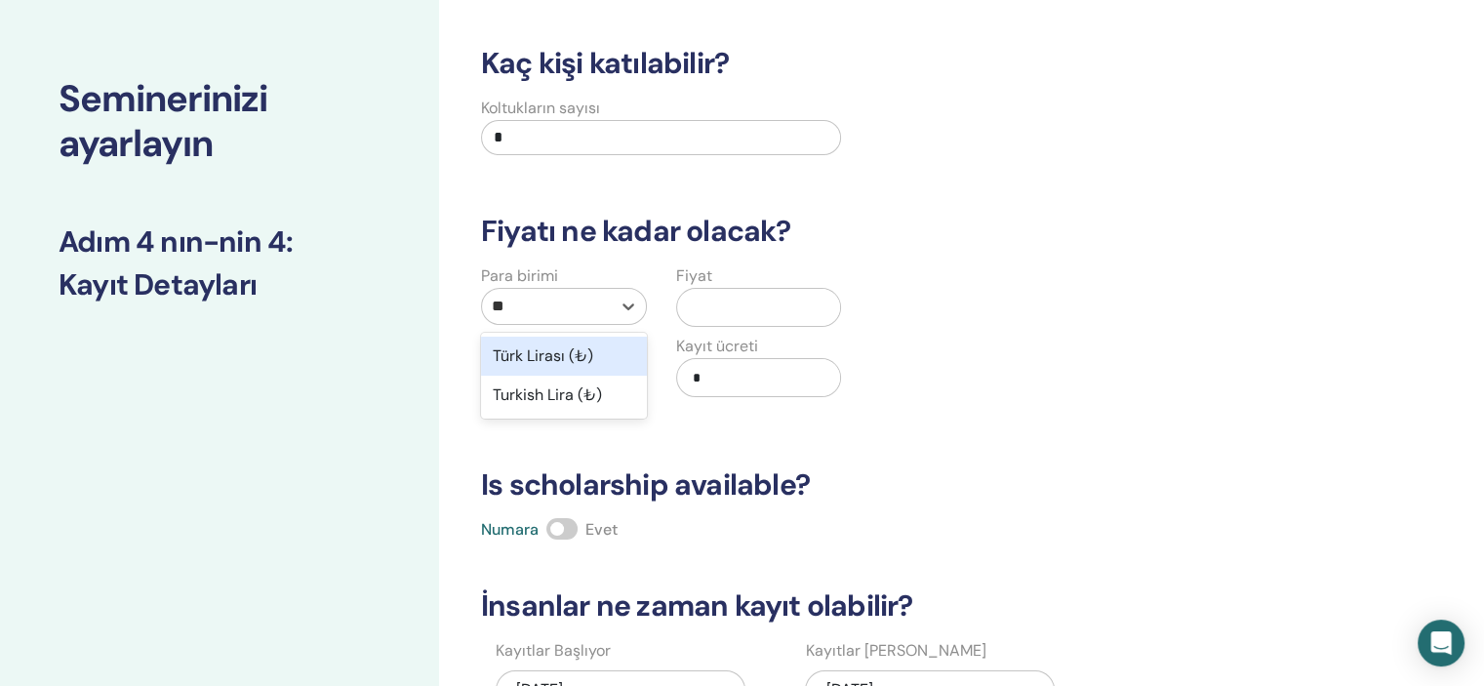
click at [563, 350] on div "Türk Lirası (₺)" at bounding box center [564, 356] width 166 height 39
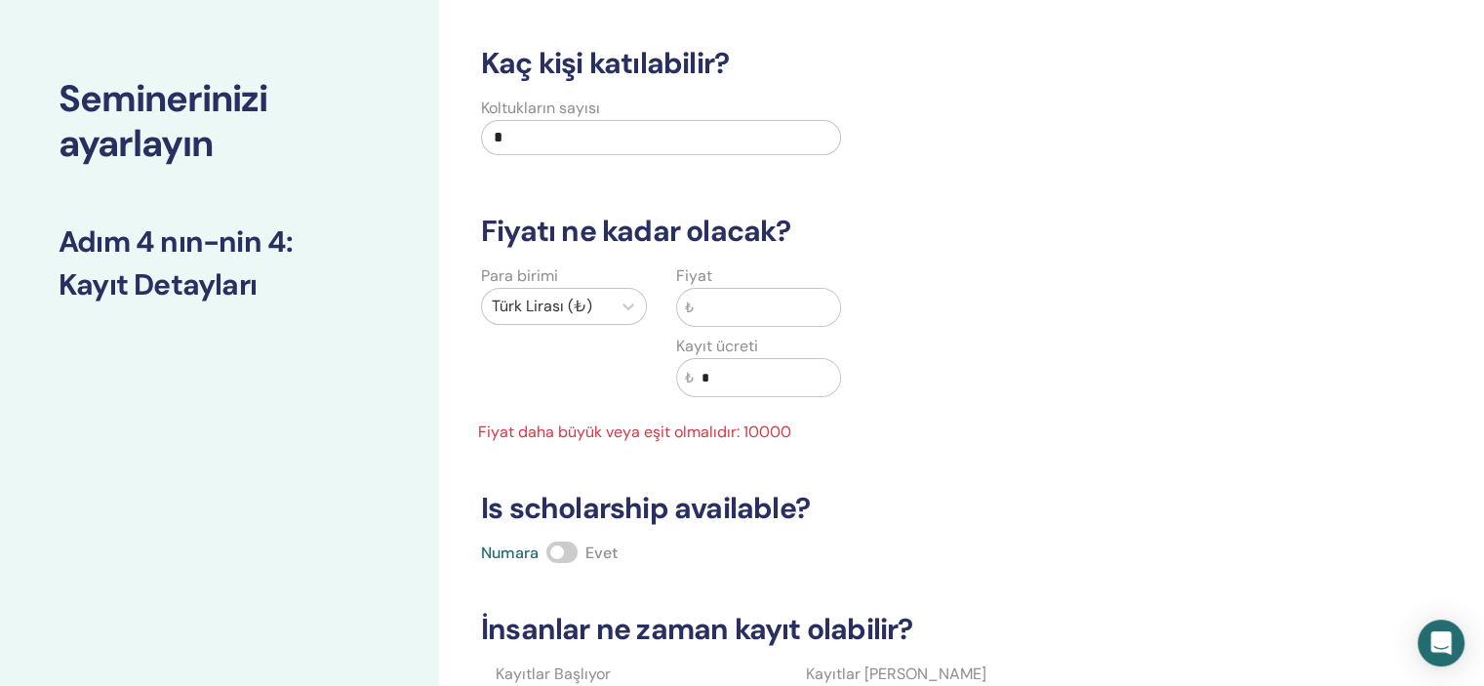
click at [715, 314] on input "text" at bounding box center [767, 307] width 147 height 37
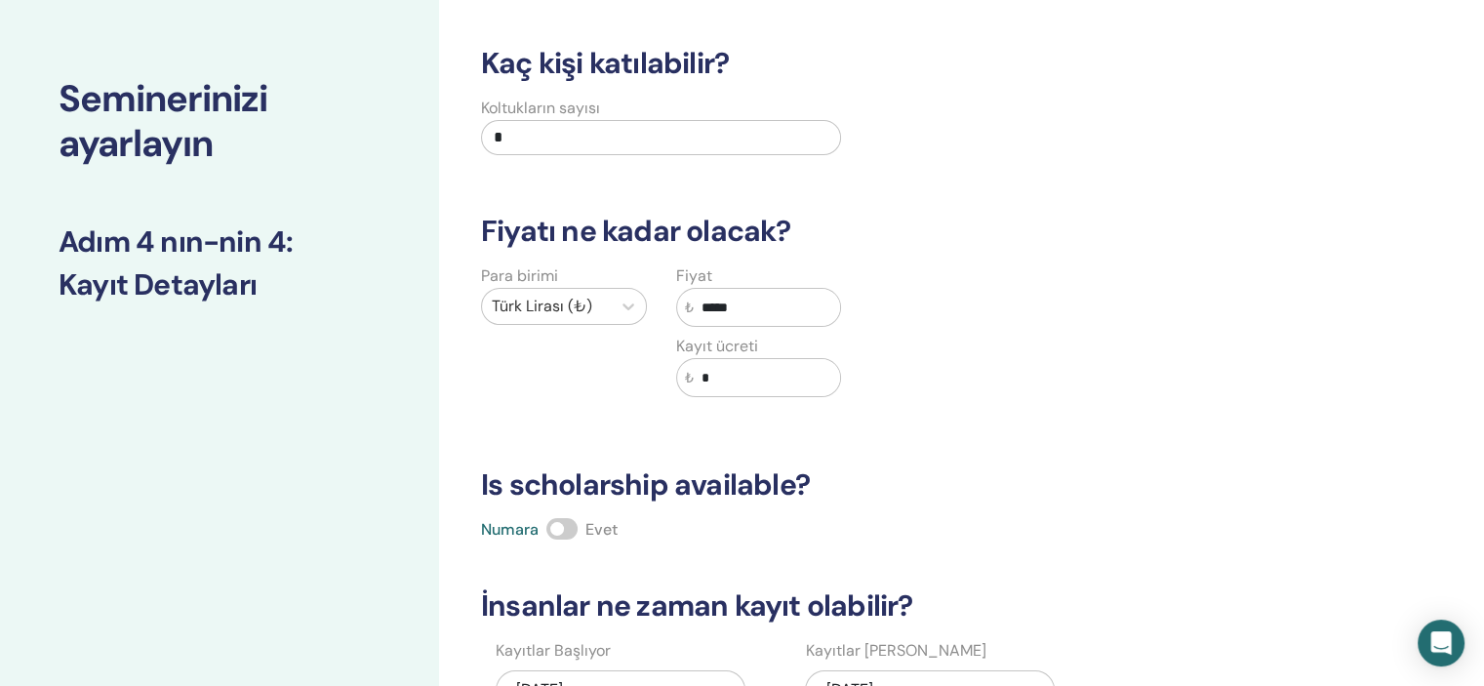
type input "*****"
click at [994, 280] on div "Para birimi Türk Lirası (₺) Fiyat ₺ ***** Kayıt ücreti ₺ *" at bounding box center [856, 342] width 802 height 156
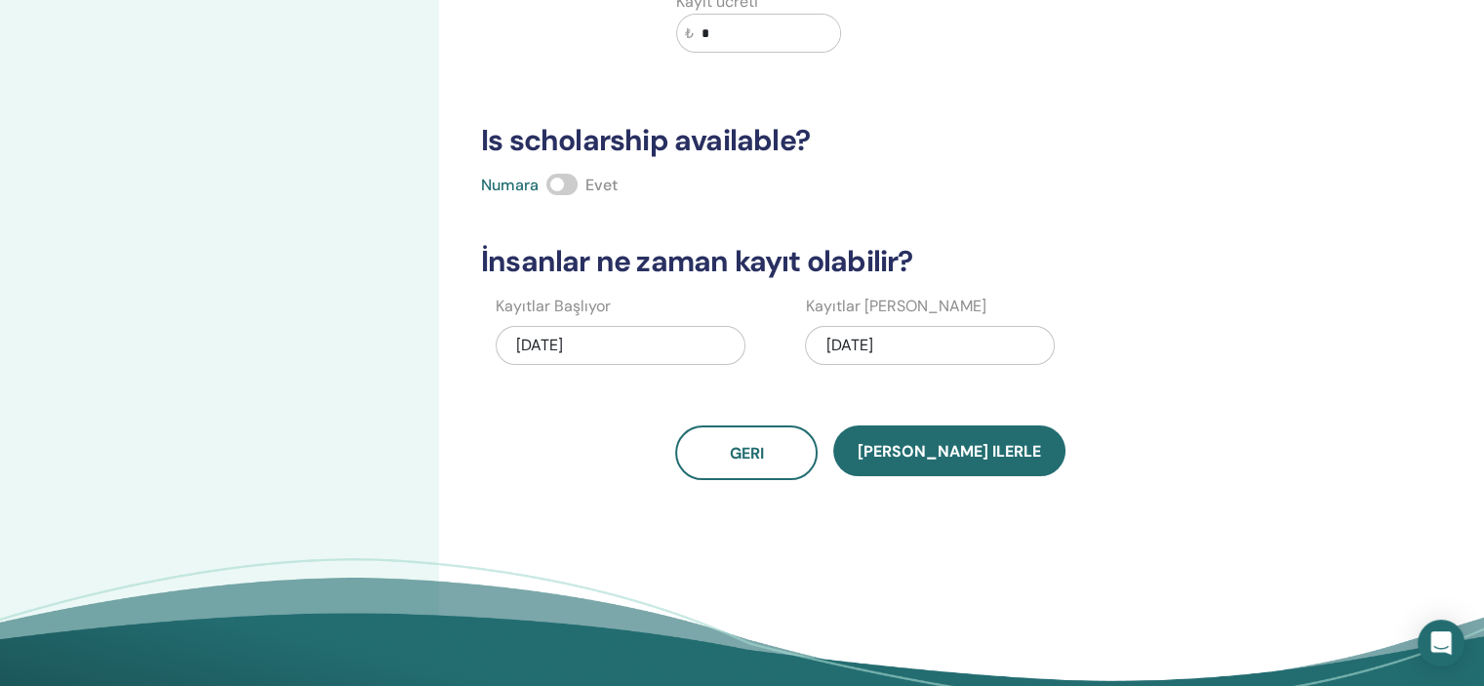
scroll to position [421, 0]
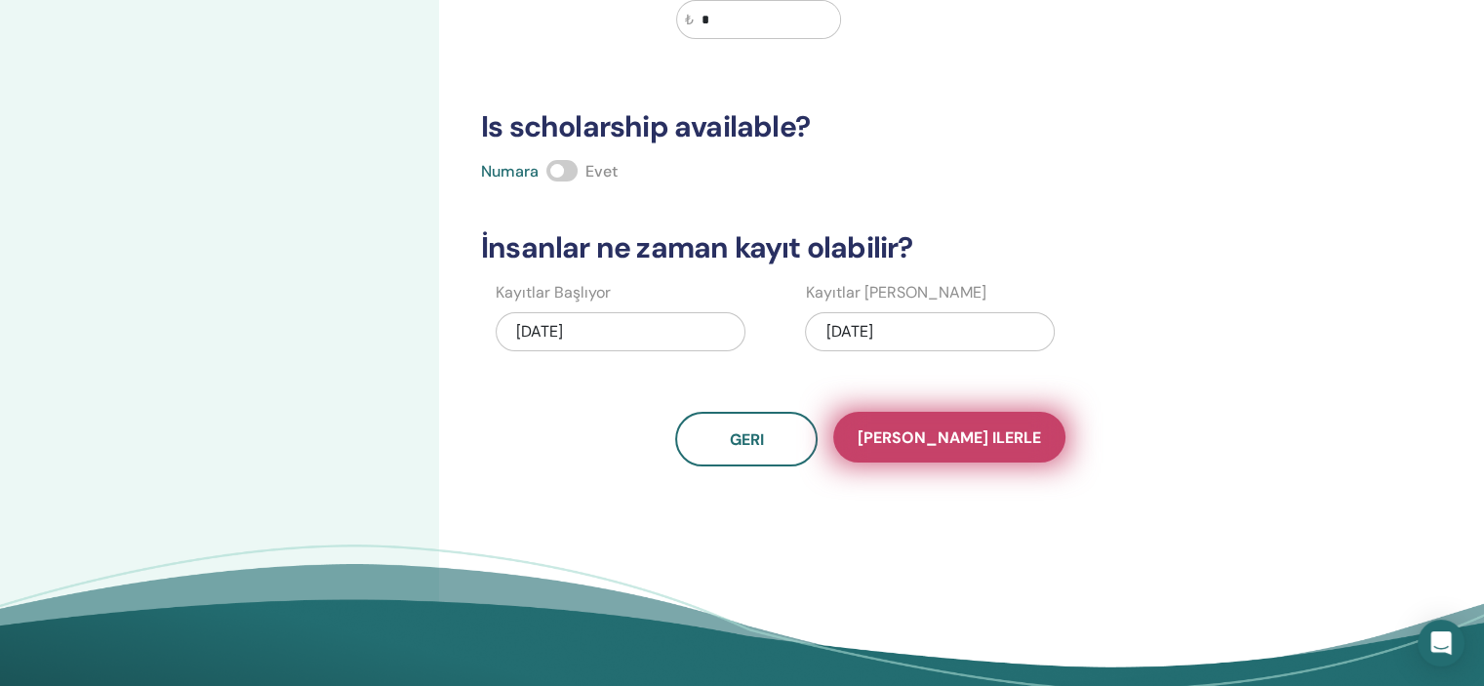
click at [999, 455] on button "Kaydet ilerle" at bounding box center [949, 437] width 232 height 51
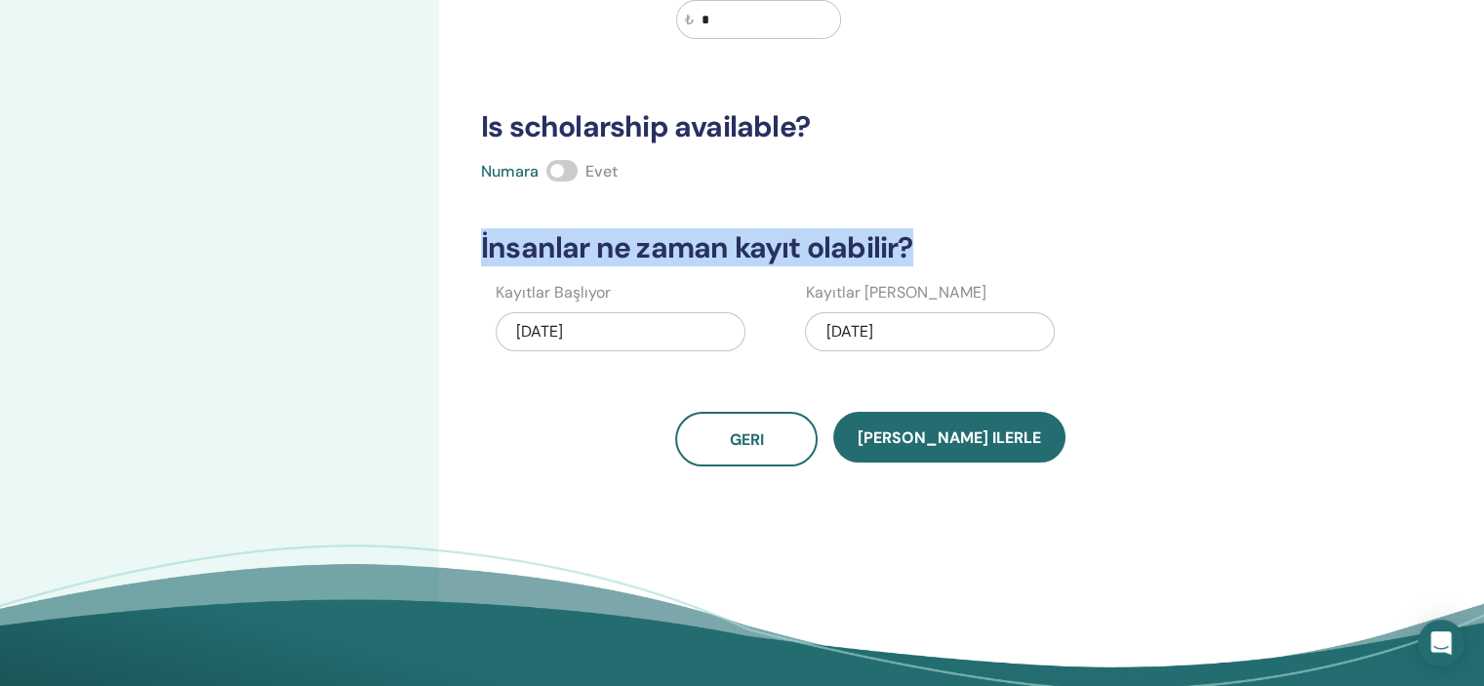
drag, startPoint x: 1448, startPoint y: 213, endPoint x: 1440, endPoint y: 157, distance: 56.1
click at [1440, 157] on div "Seminerinizi ayarlayın Adım 4 nın-nin 4 : Kayıt Detayları Kaç kişi katılabilir?…" at bounding box center [742, 190] width 1484 height 1098
click at [1241, 160] on div "Numara Evet" at bounding box center [870, 171] width 802 height 23
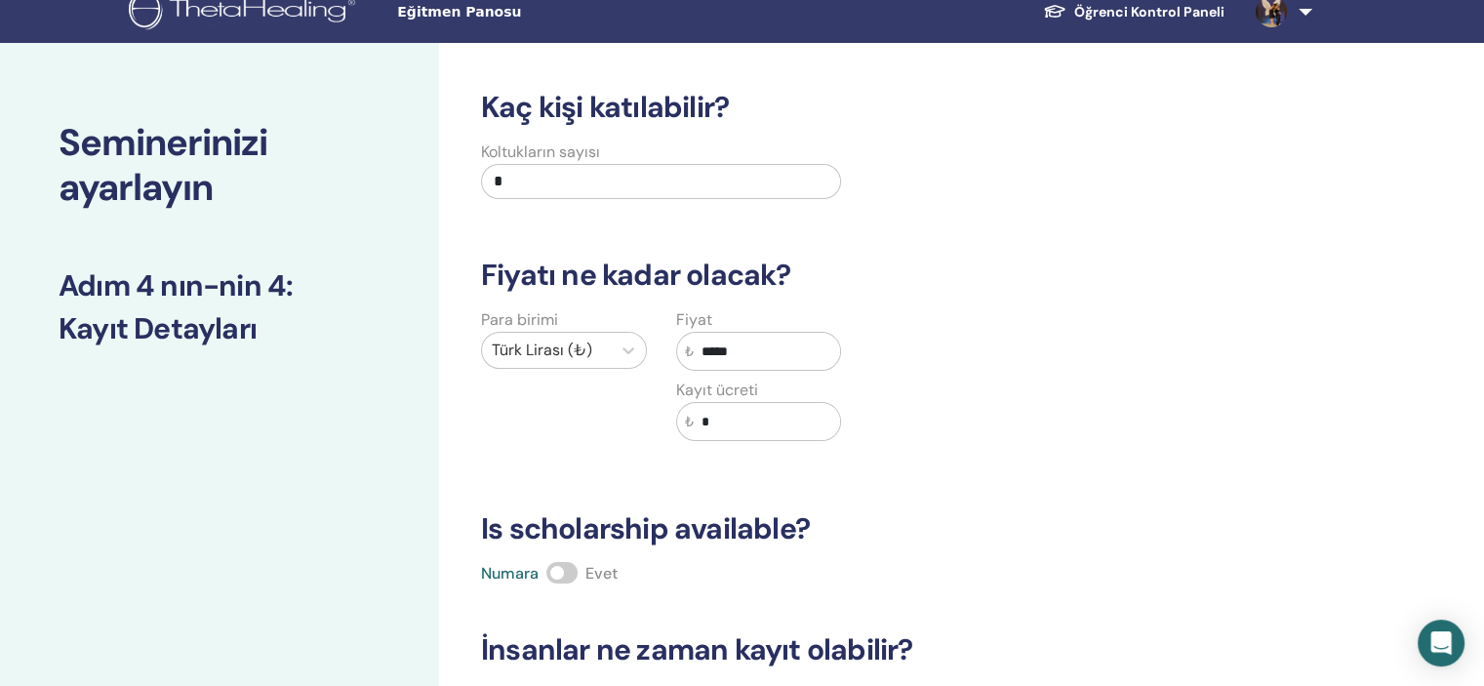
scroll to position [0, 0]
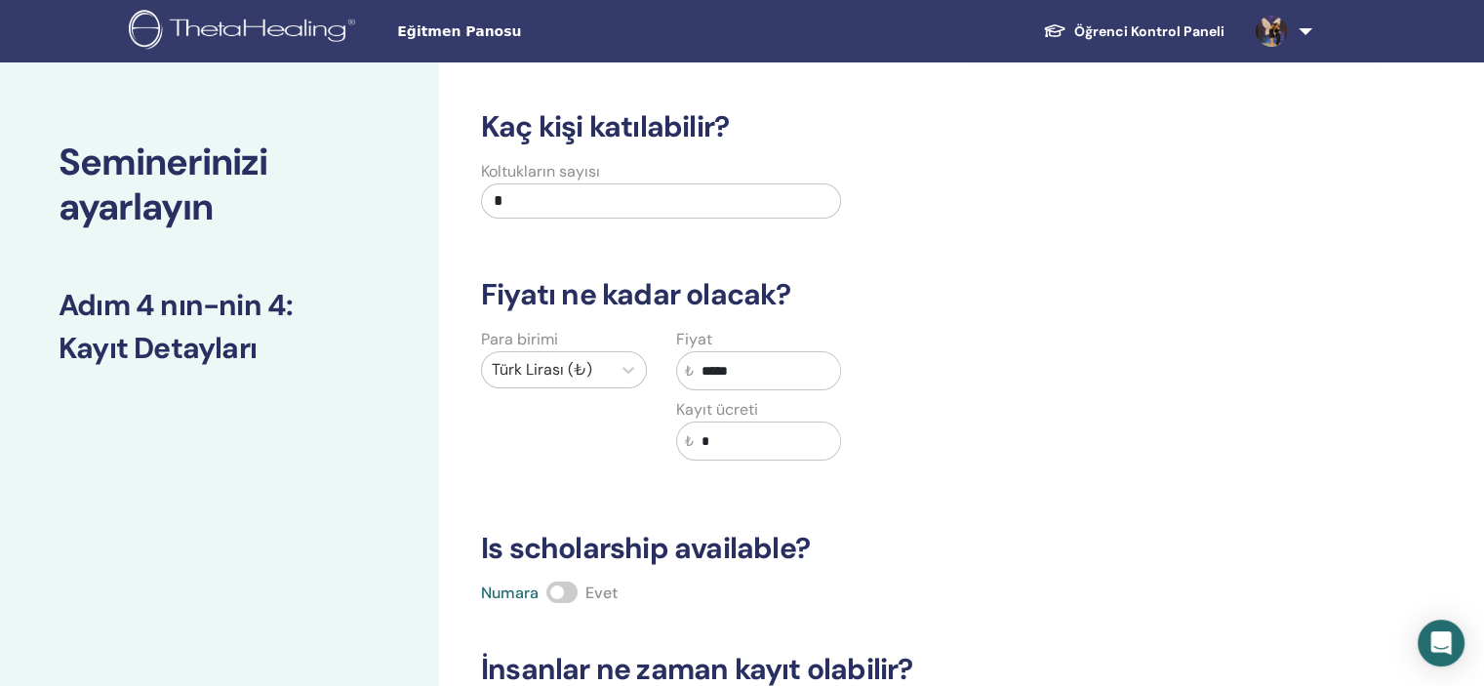
click at [651, 204] on input "*" at bounding box center [661, 200] width 360 height 35
type input "**"
click at [963, 288] on h3 "Fiyatı ne kadar olacak?" at bounding box center [870, 294] width 802 height 35
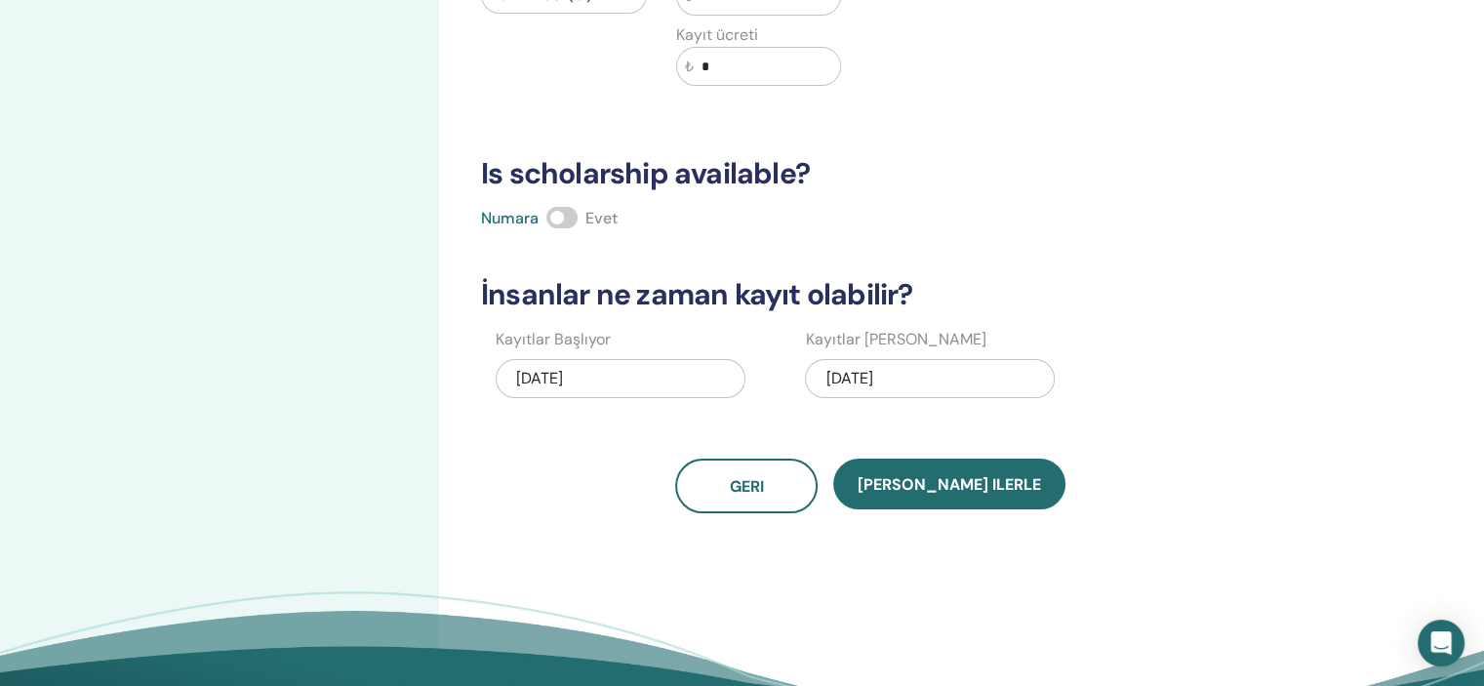
scroll to position [392, 0]
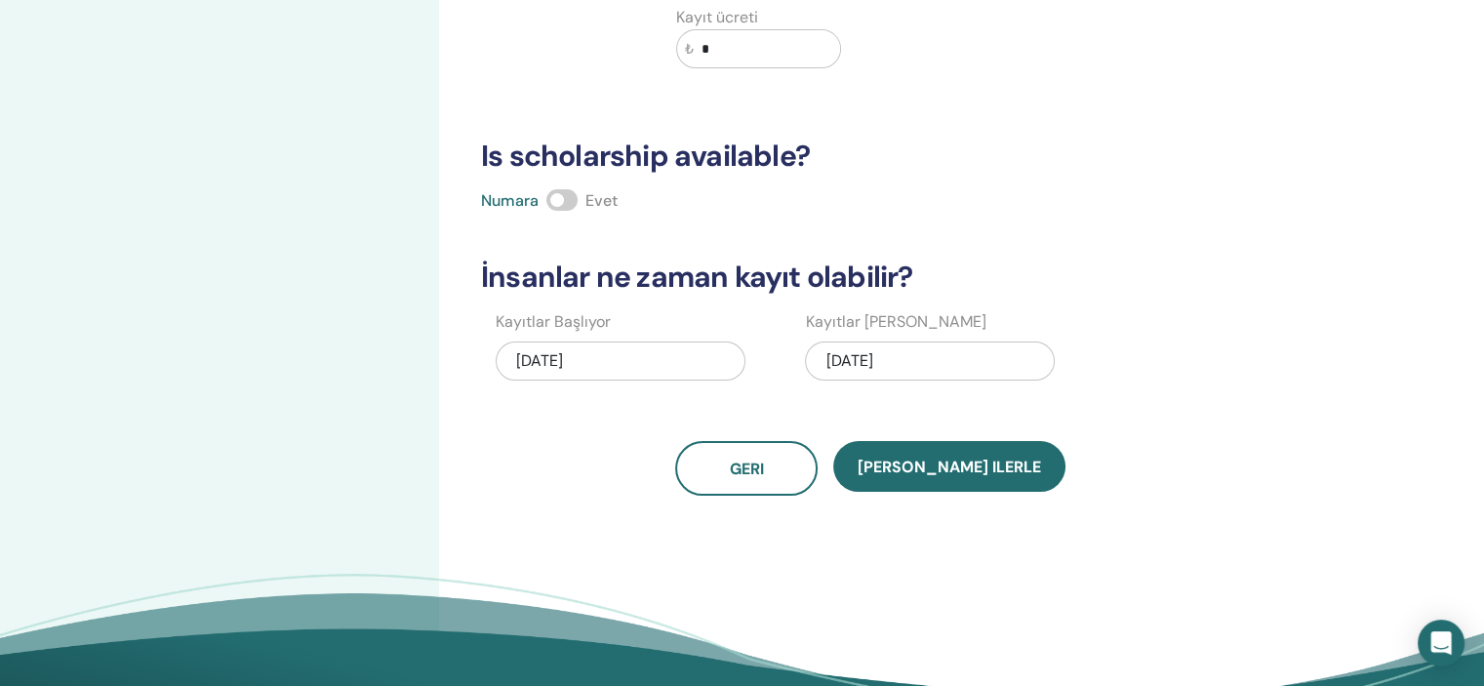
click at [941, 436] on div "Kaç kişi katılabilir? Koltukların sayısı ** Fiyatı ne kadar olacak? Para birimi…" at bounding box center [870, 106] width 802 height 778
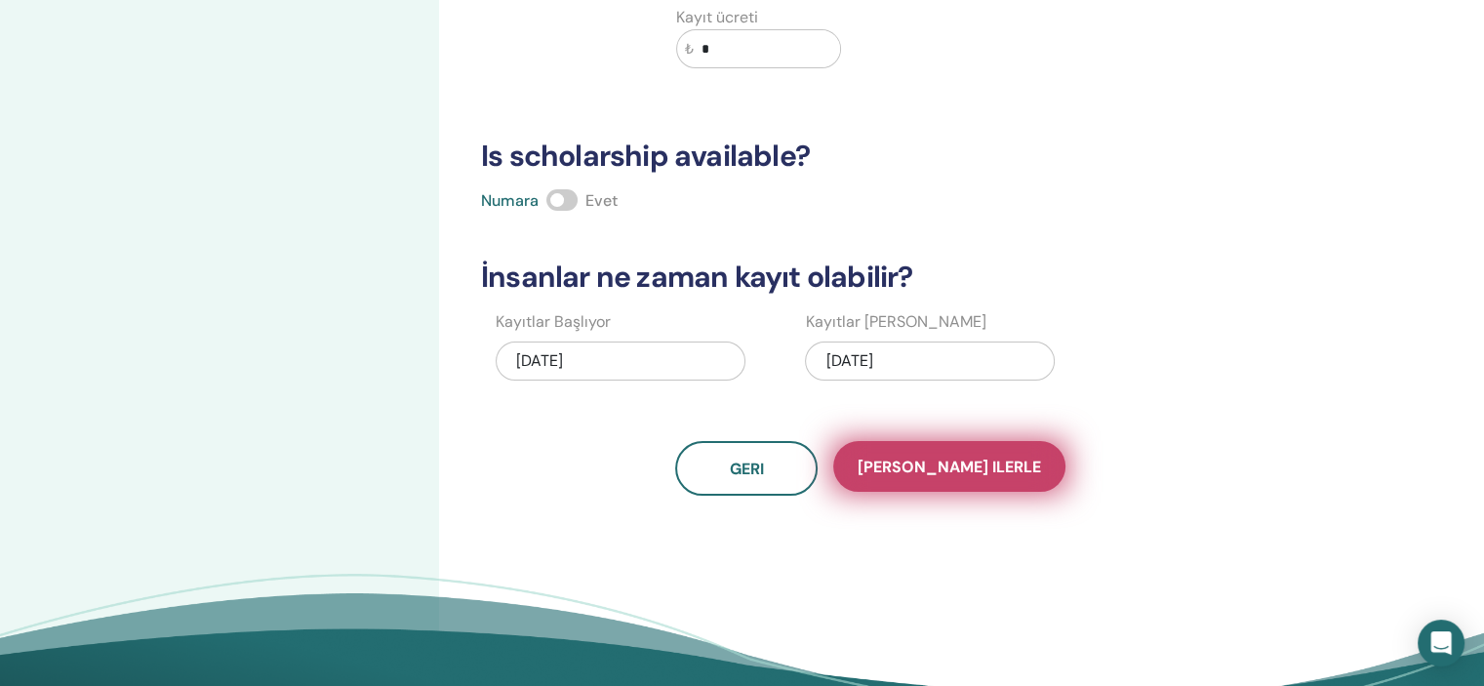
click at [941, 459] on span "Kaydet ilerle" at bounding box center [948, 467] width 183 height 20
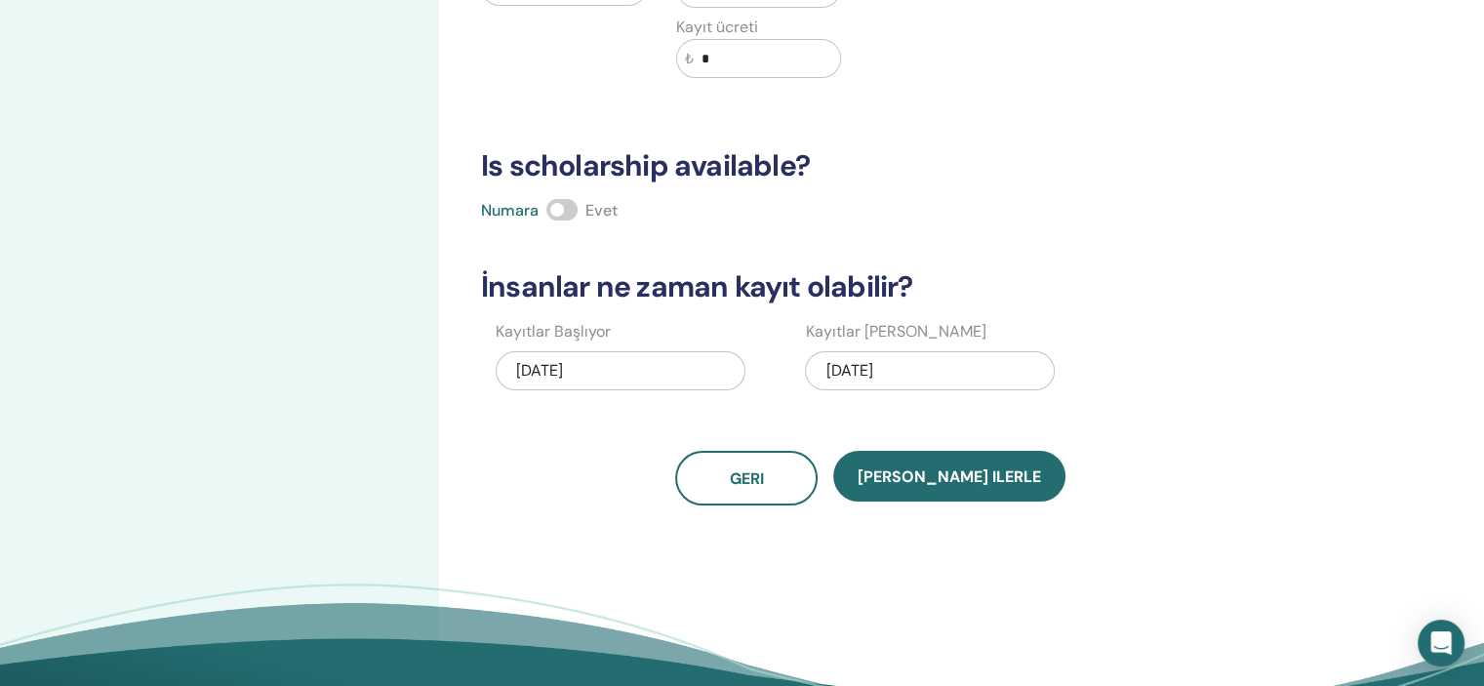
scroll to position [384, 0]
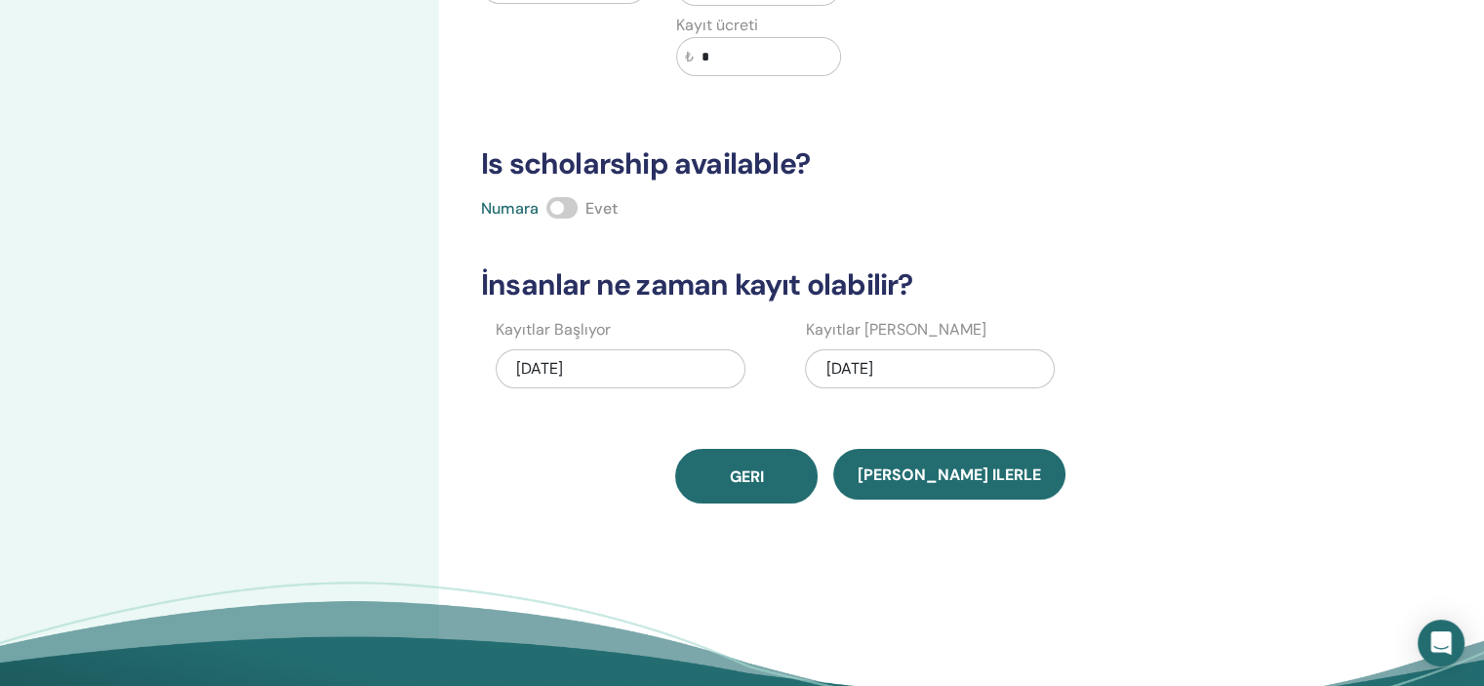
click at [817, 474] on button "Geri" at bounding box center [746, 476] width 142 height 55
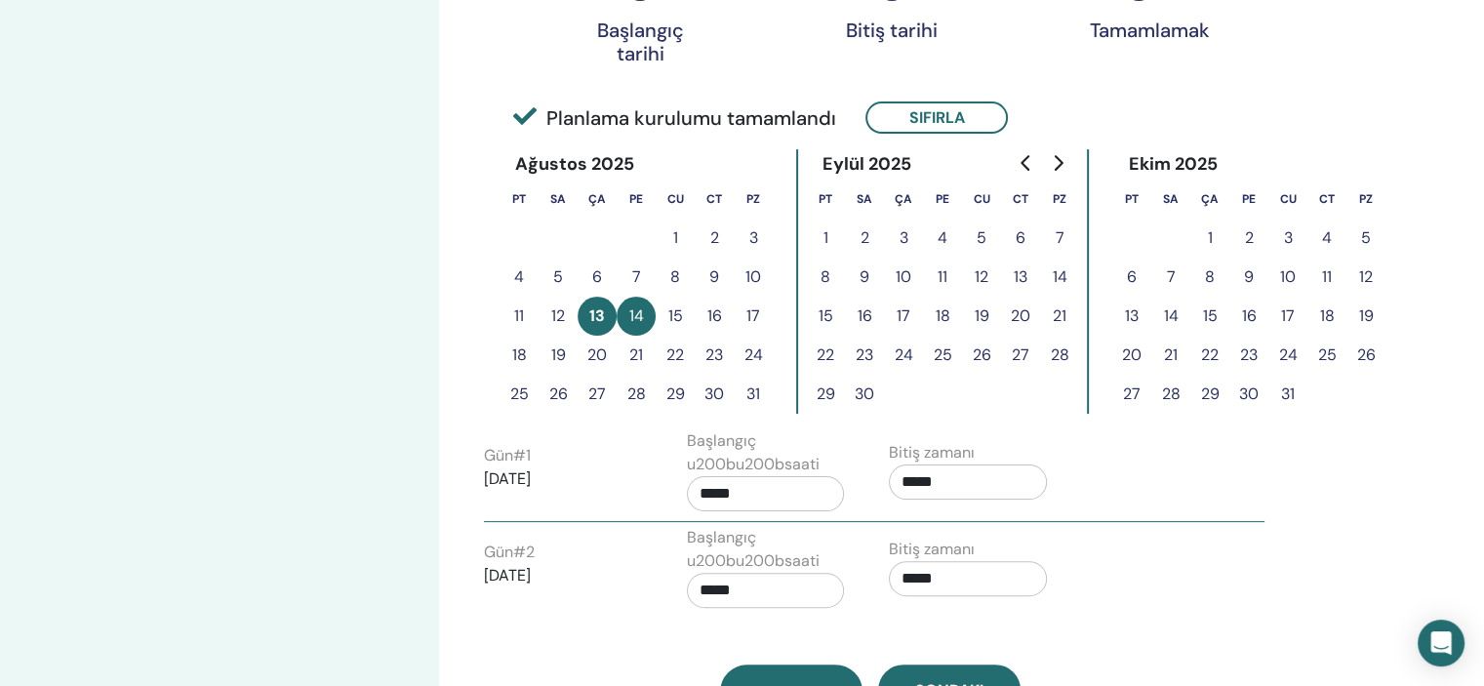
click at [796, 674] on button "Geri" at bounding box center [791, 691] width 142 height 55
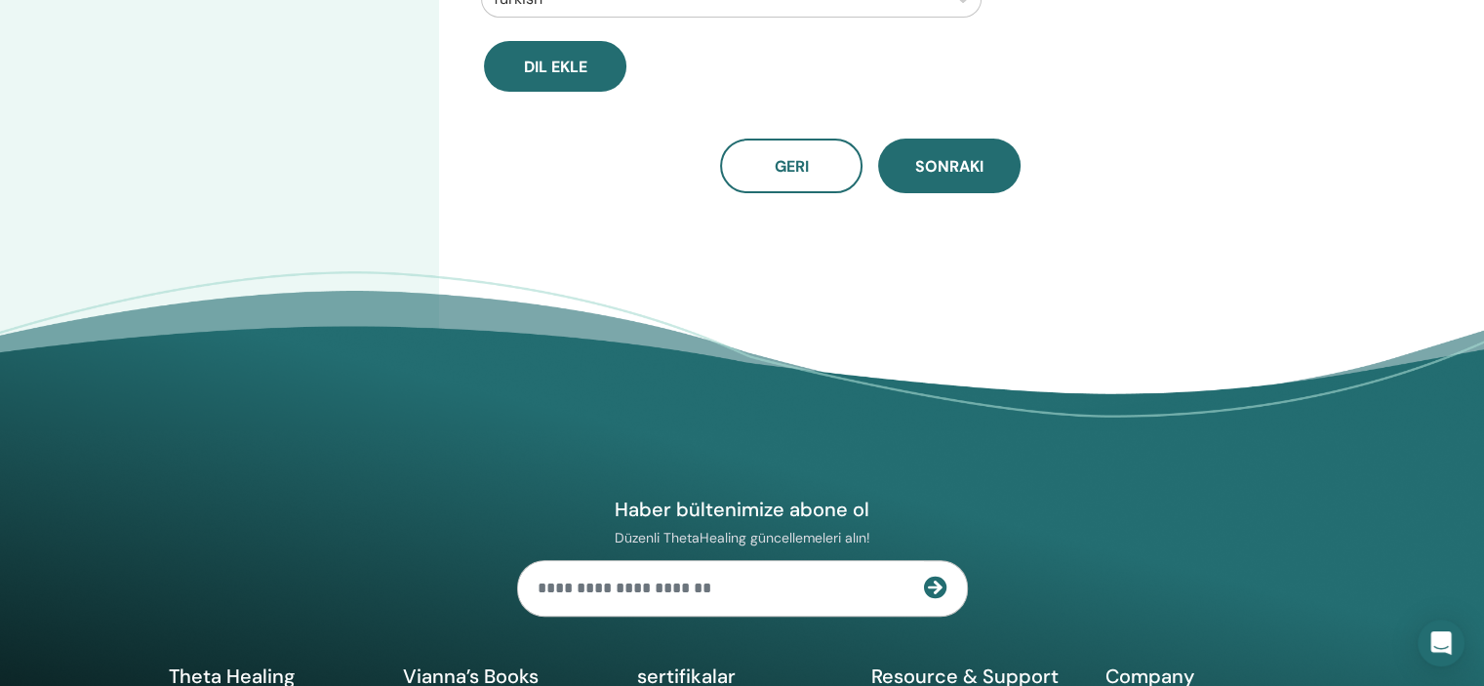
scroll to position [0, 0]
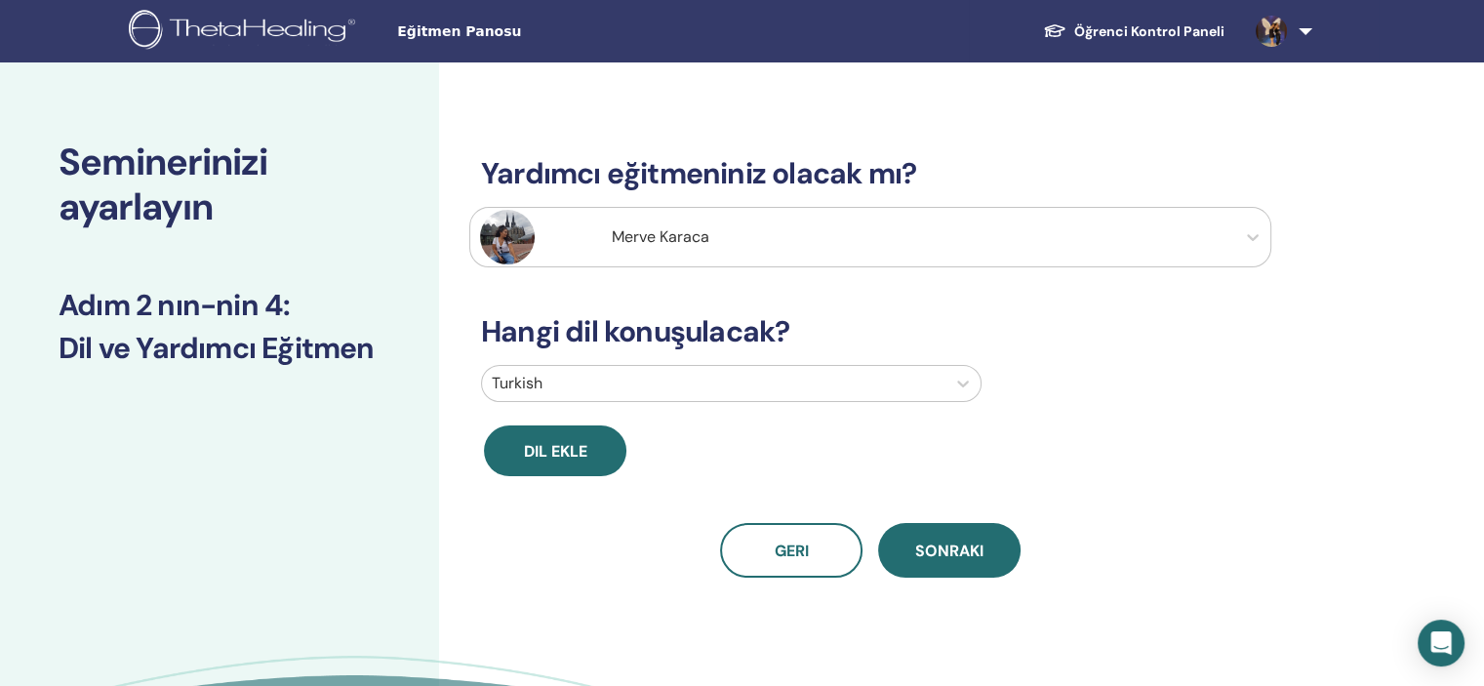
click at [1153, 250] on div at bounding box center [852, 236] width 745 height 27
click at [761, 565] on button "Geri" at bounding box center [791, 550] width 142 height 55
select select "****"
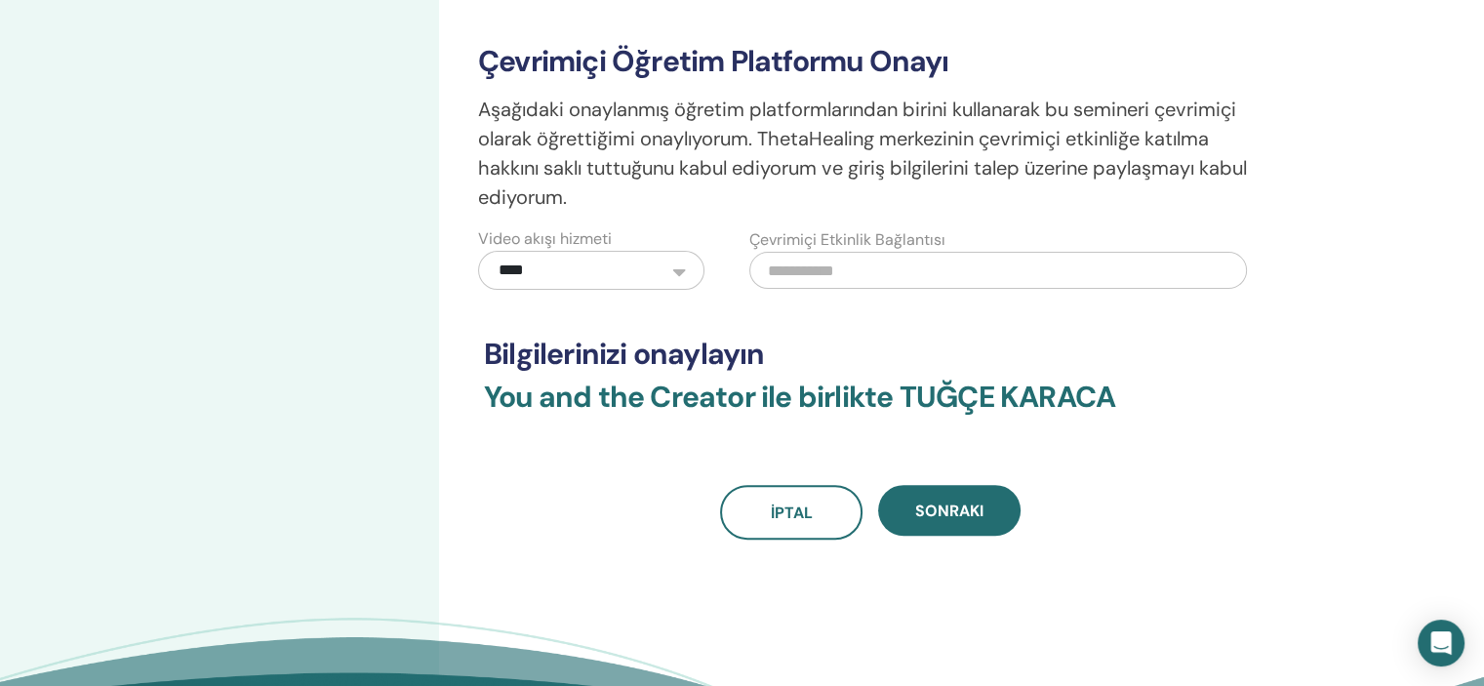
scroll to position [497, 0]
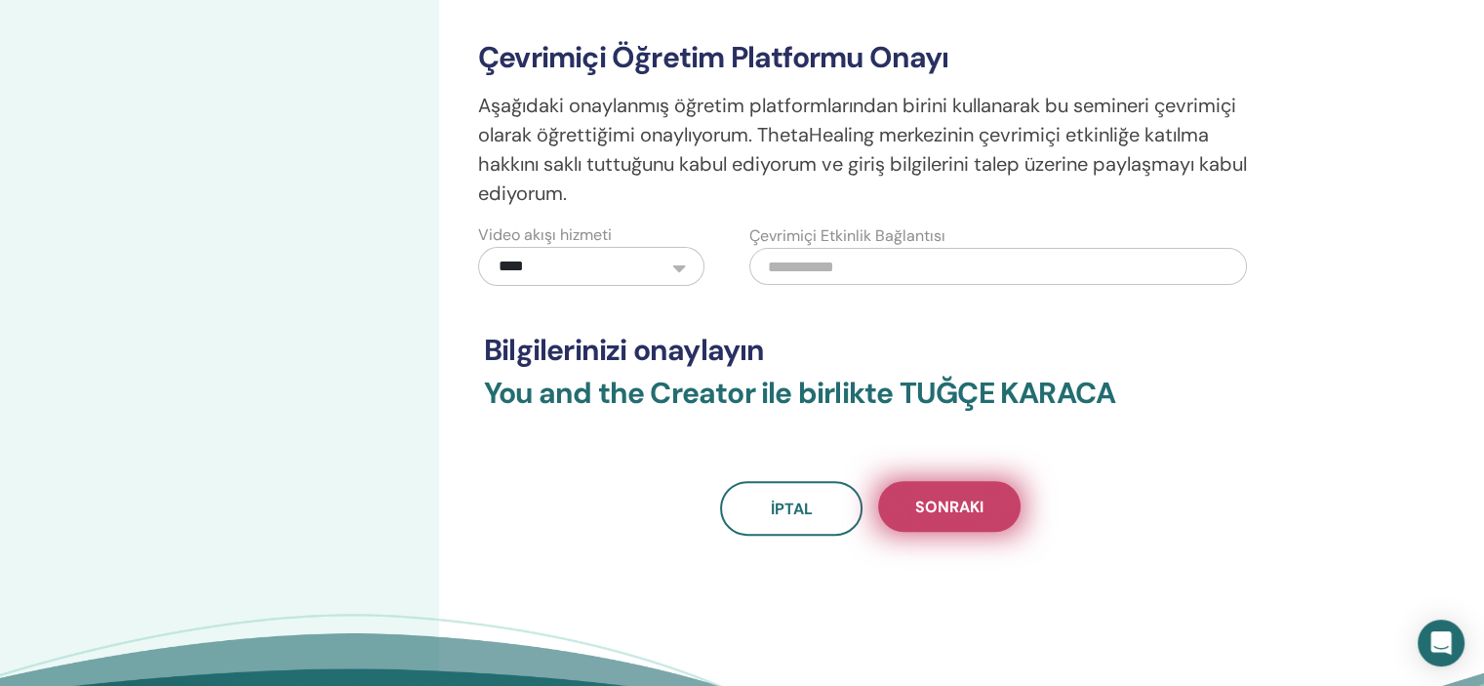
click at [936, 488] on button "Sonraki" at bounding box center [949, 506] width 142 height 51
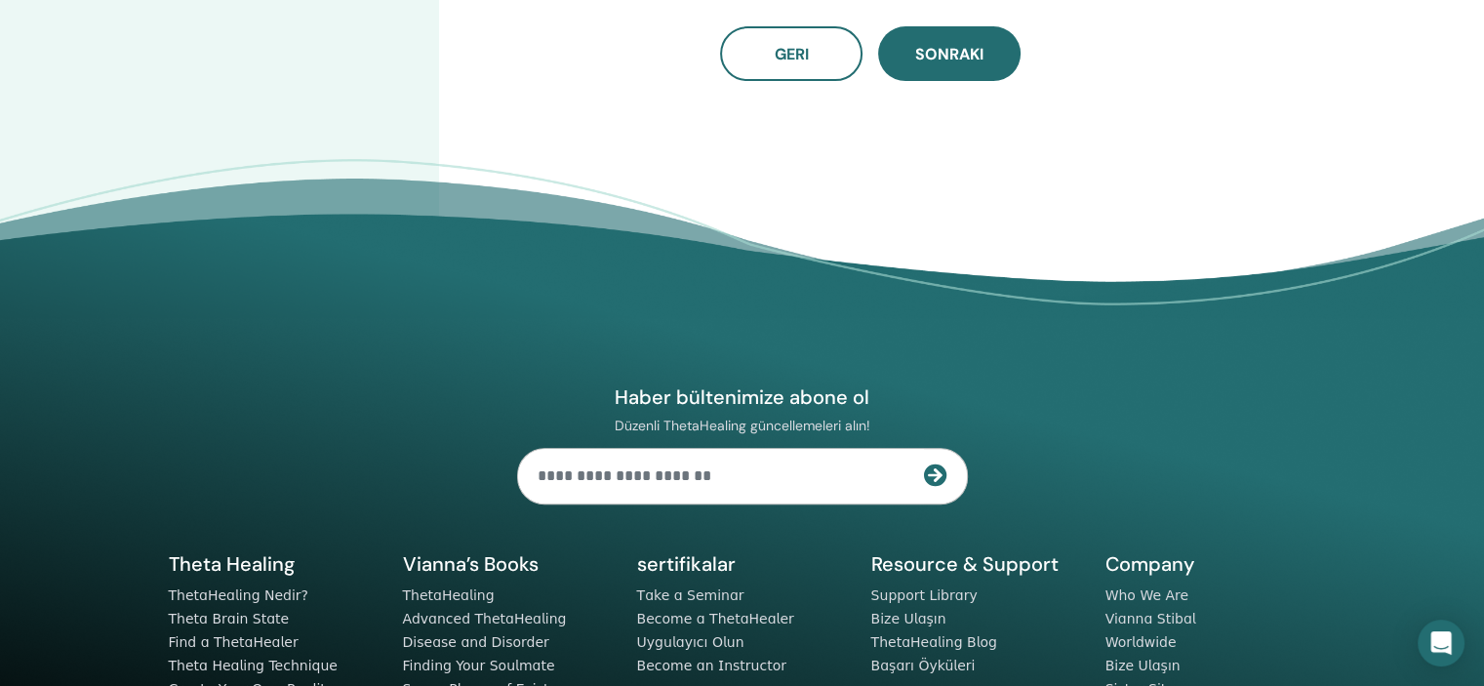
scroll to position [0, 0]
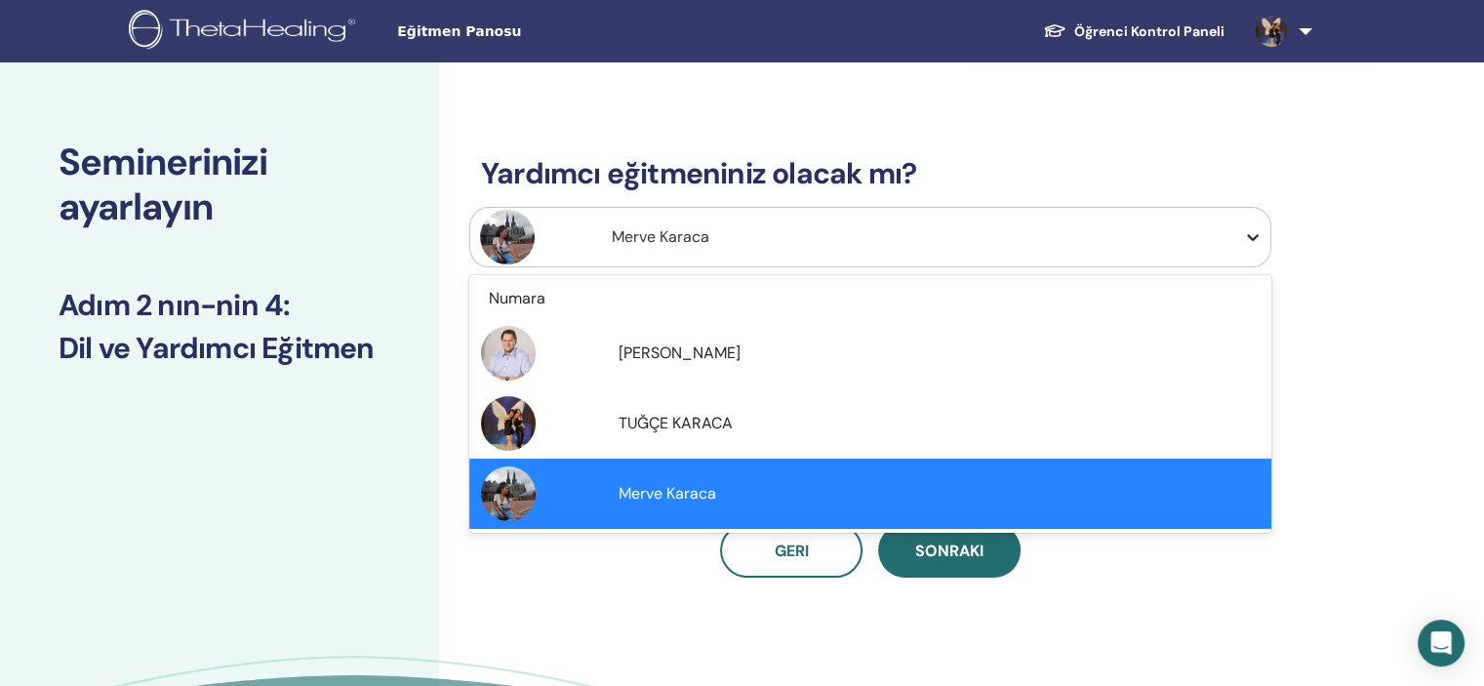
click at [1261, 244] on icon at bounding box center [1253, 237] width 20 height 20
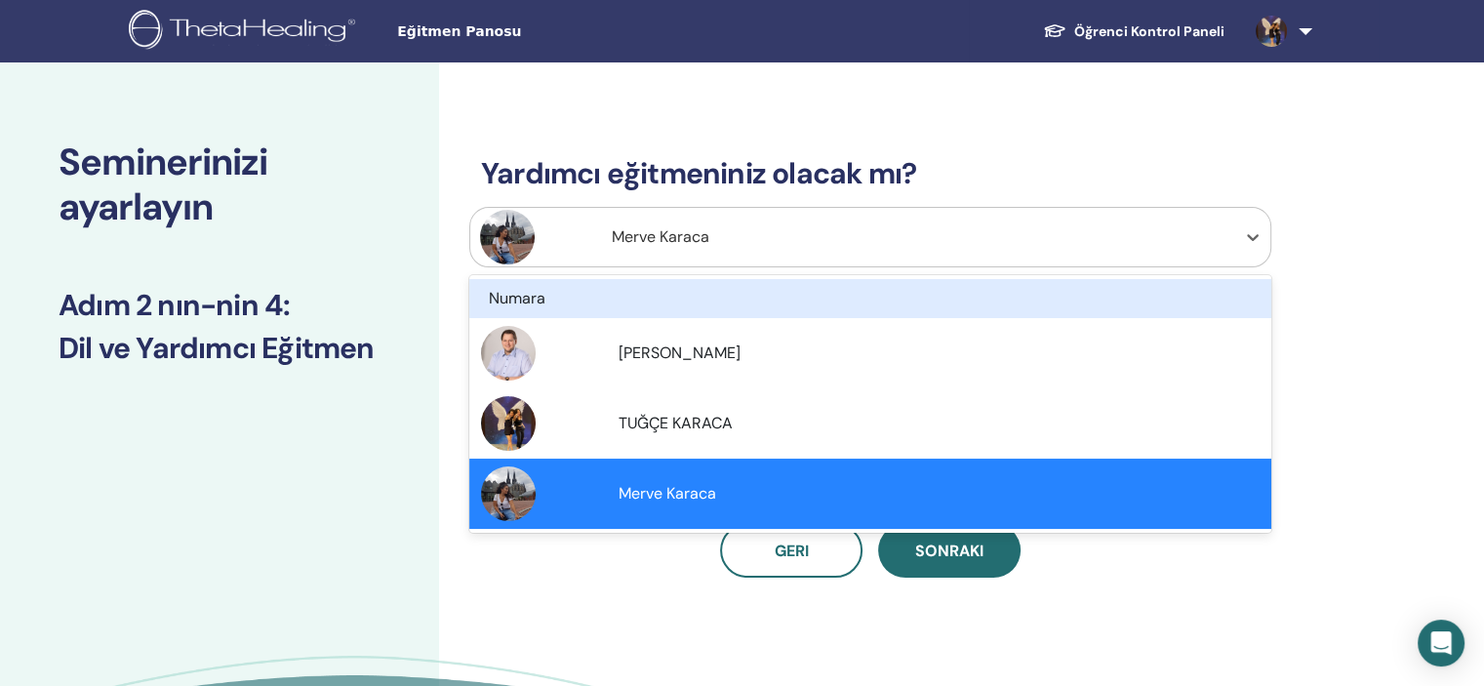
click at [1096, 296] on div "Numara" at bounding box center [809, 298] width 641 height 23
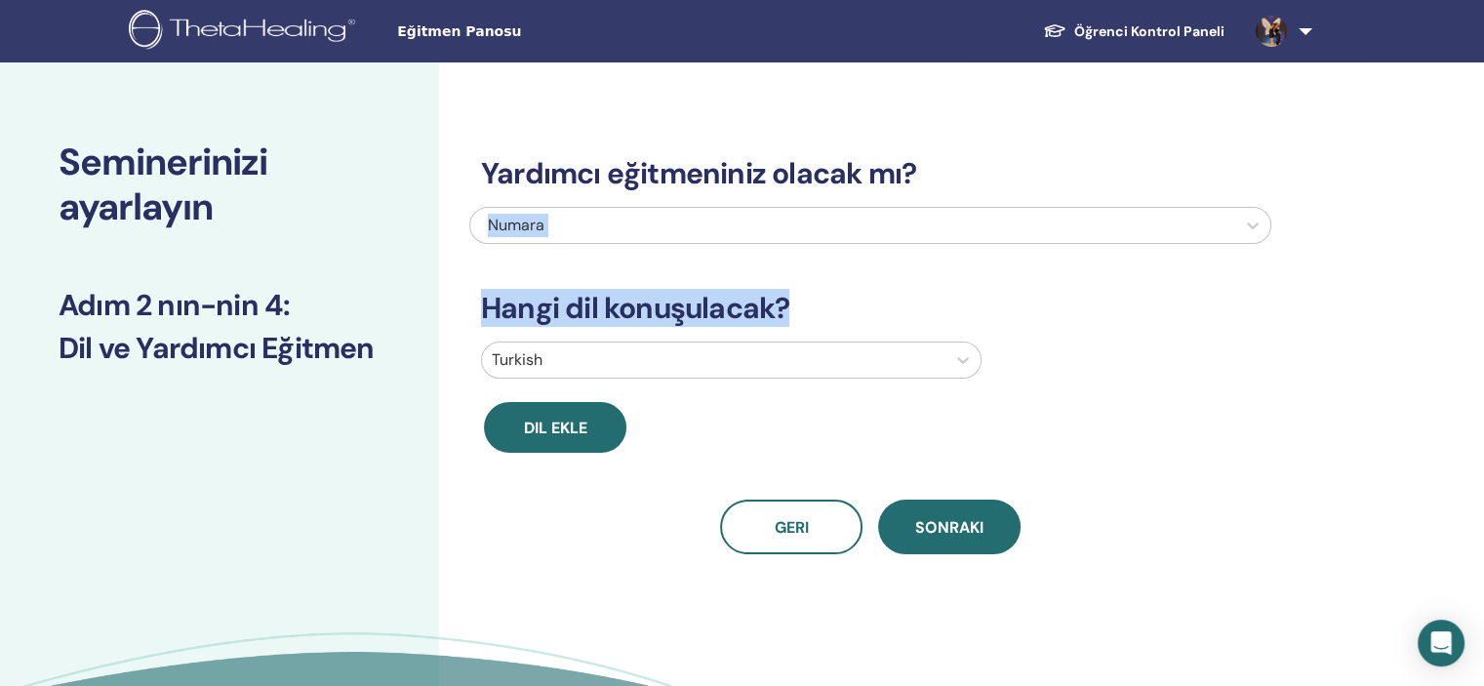
drag, startPoint x: 1473, startPoint y: 174, endPoint x: 1490, endPoint y: 279, distance: 106.6
click at [1484, 279] on html "Eğitmen Panosu Öğrenci Kontrol Paneli TK TUĞÇE KARACA ThetaLearning'im ThetaHea…" at bounding box center [742, 343] width 1484 height 686
click at [1355, 253] on div "Yardımcı eğitmeniniz olacak mı? Numara Hangi dil konuşulacak? Turkish Dil ekle …" at bounding box center [933, 444] width 989 height 765
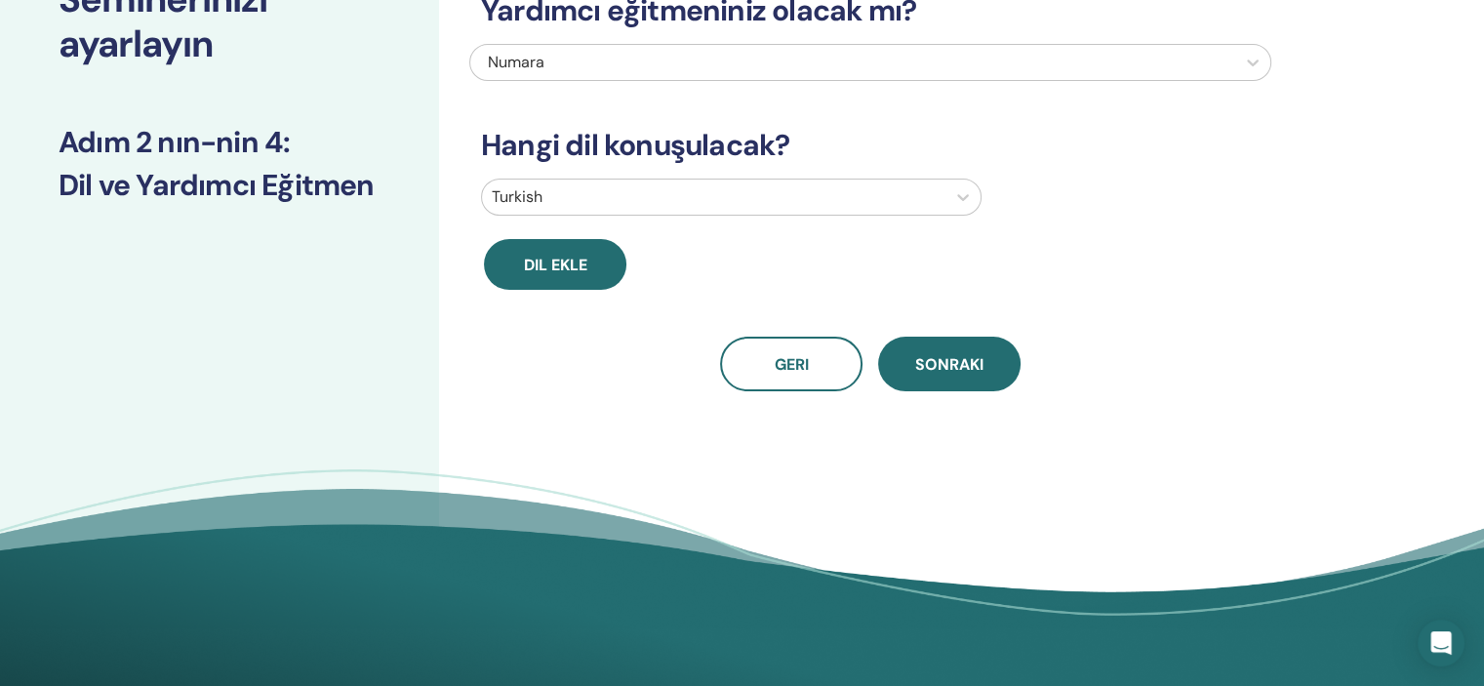
scroll to position [214, 0]
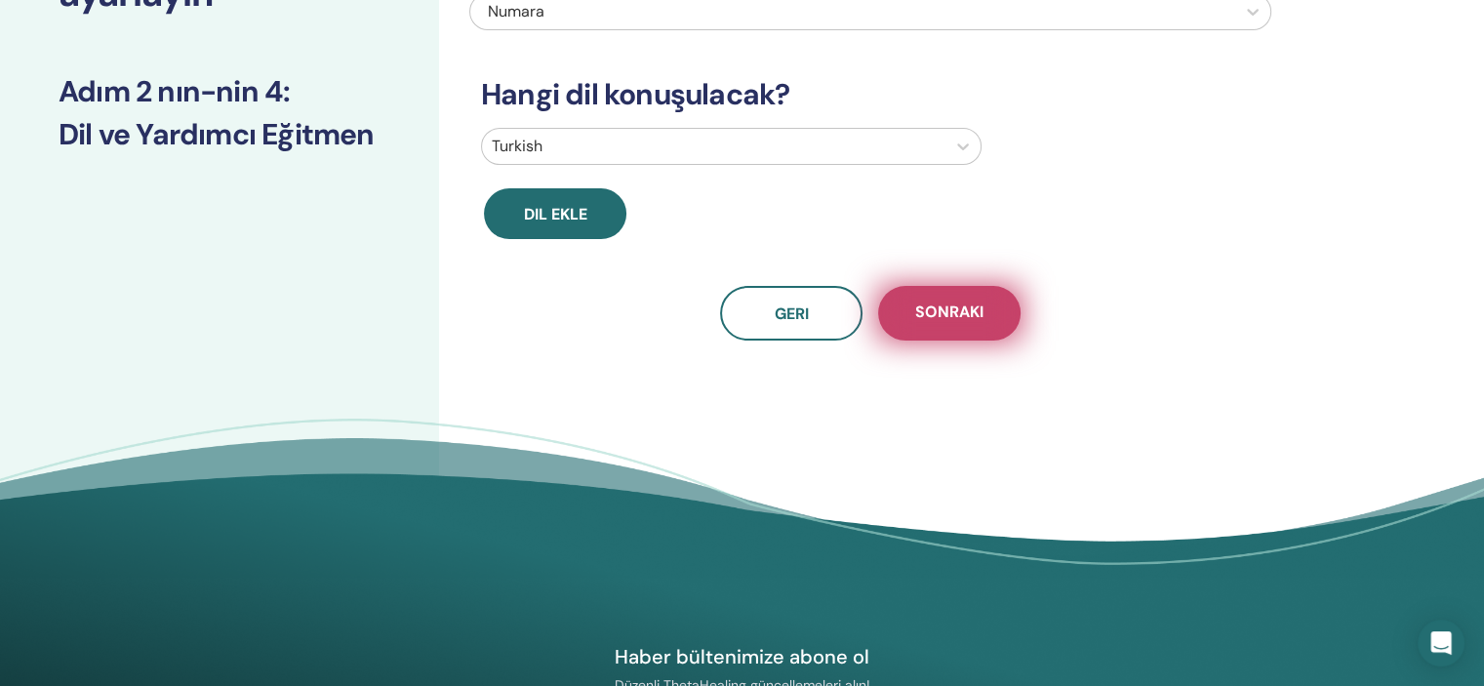
click at [1011, 327] on button "Sonraki" at bounding box center [949, 313] width 142 height 55
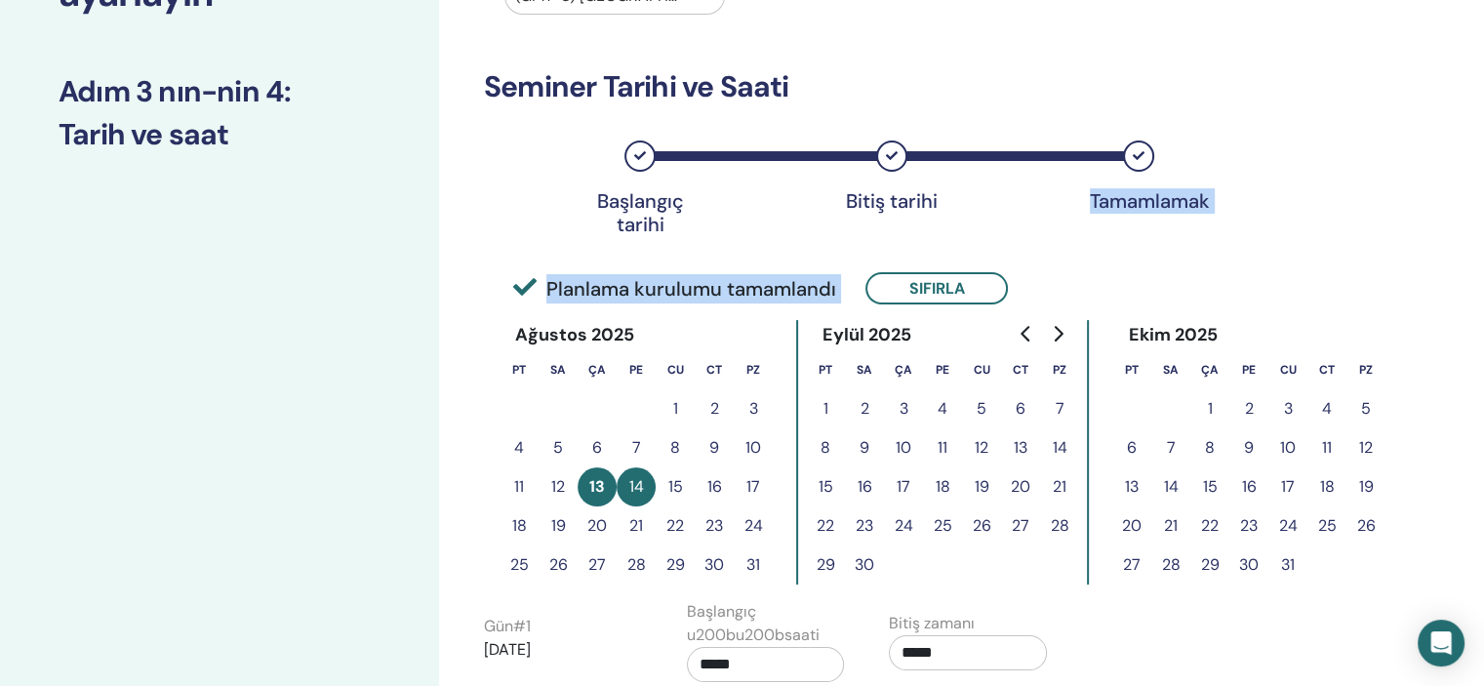
drag, startPoint x: 1395, startPoint y: 194, endPoint x: 1397, endPoint y: 267, distance: 73.2
click at [1397, 267] on div "Saat dilimi Saat dilimi (GMT-8) US/Alaska Seminer Tarihi ve Saati Başlangıç tar…" at bounding box center [933, 506] width 989 height 1314
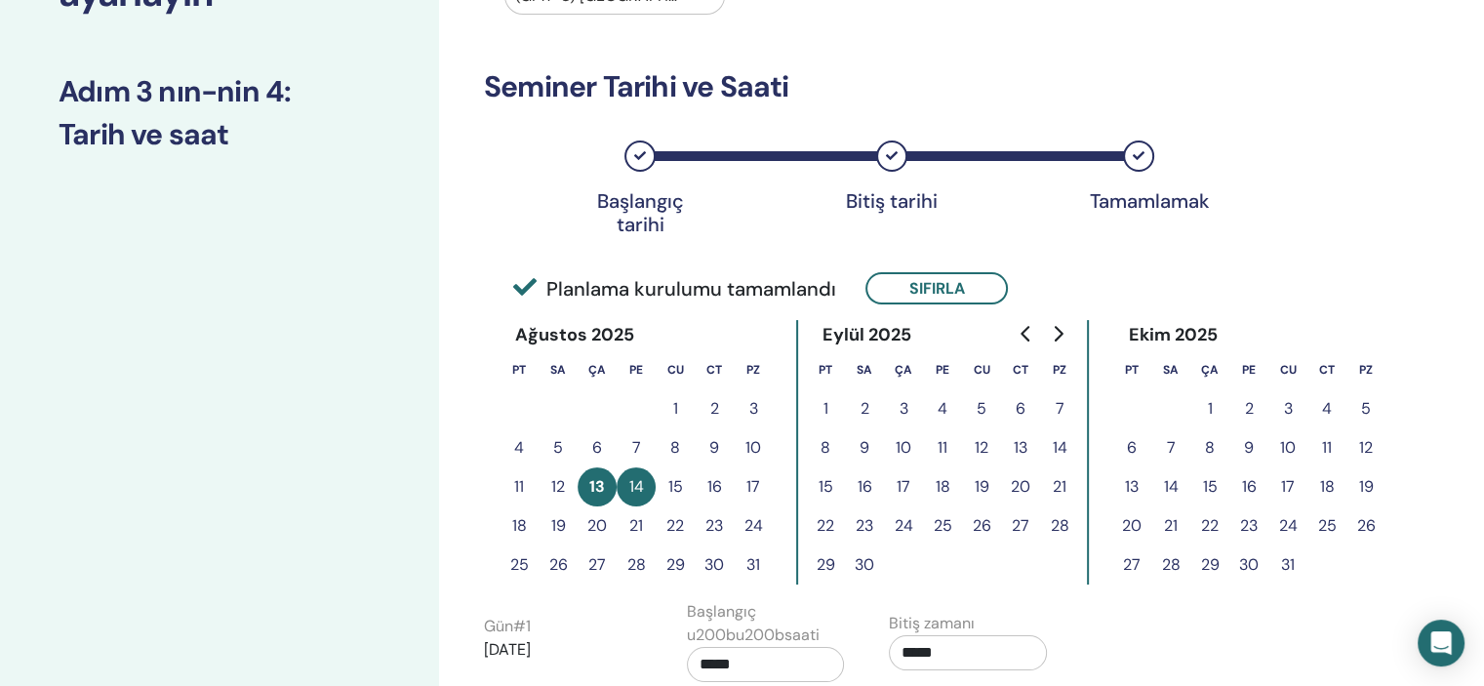
click at [1292, 102] on div "Saat dilimi Saat dilimi (GMT-8) US/Alaska Seminer Tarihi ve Saati Başlangıç tar…" at bounding box center [933, 506] width 989 height 1314
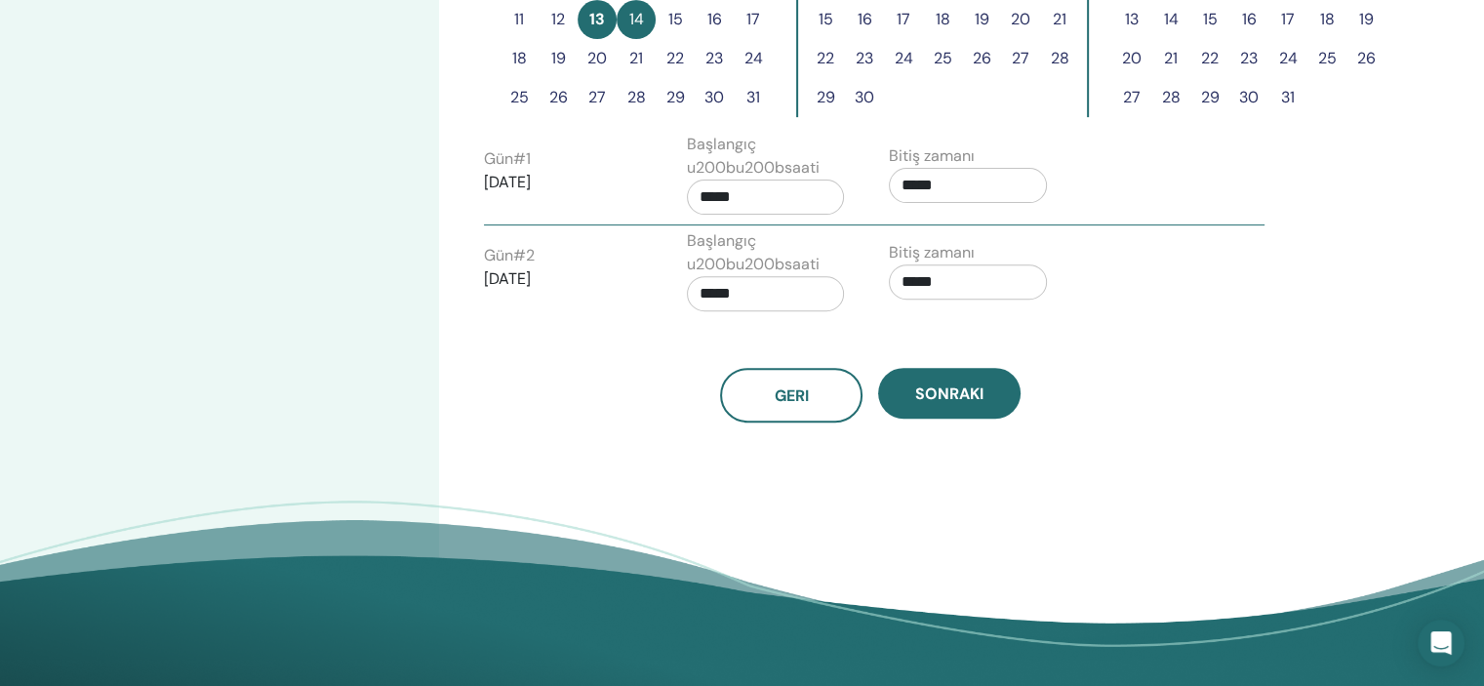
scroll to position [682, 0]
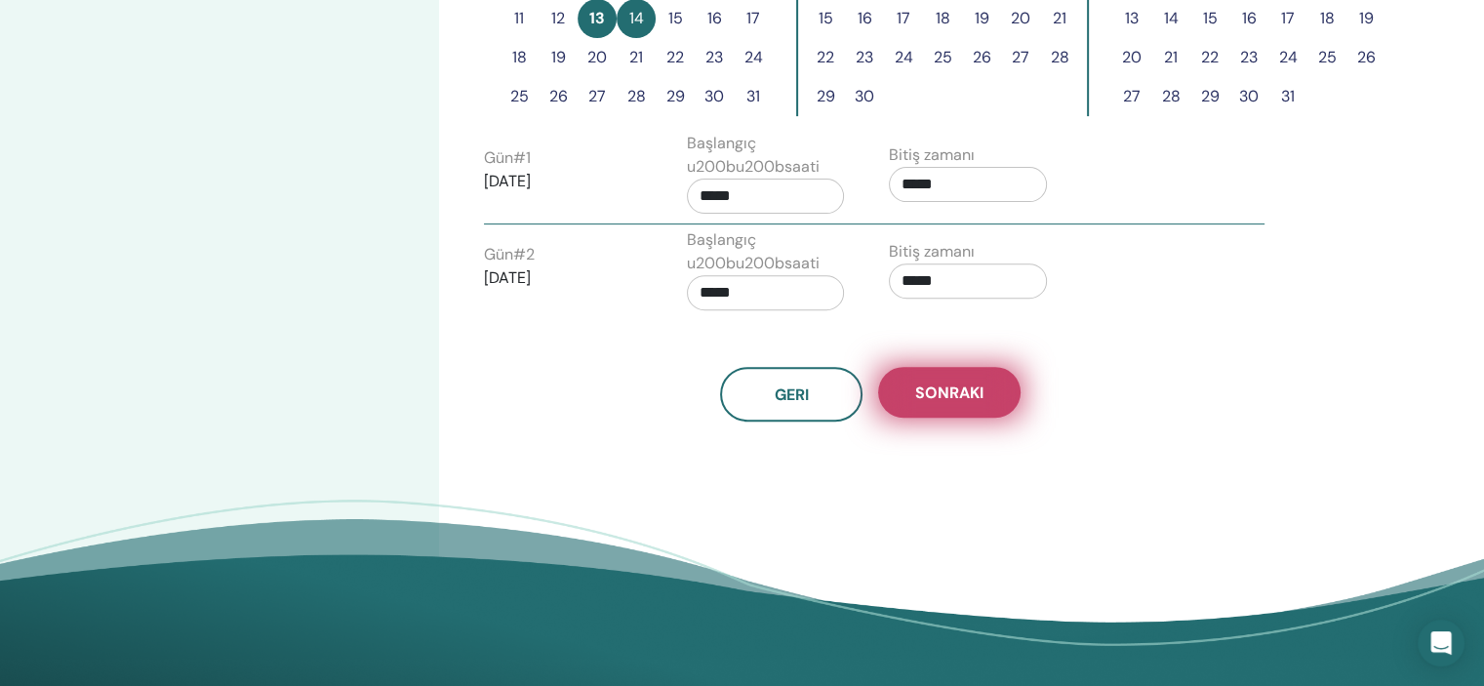
click at [992, 402] on button "Sonraki" at bounding box center [949, 392] width 142 height 51
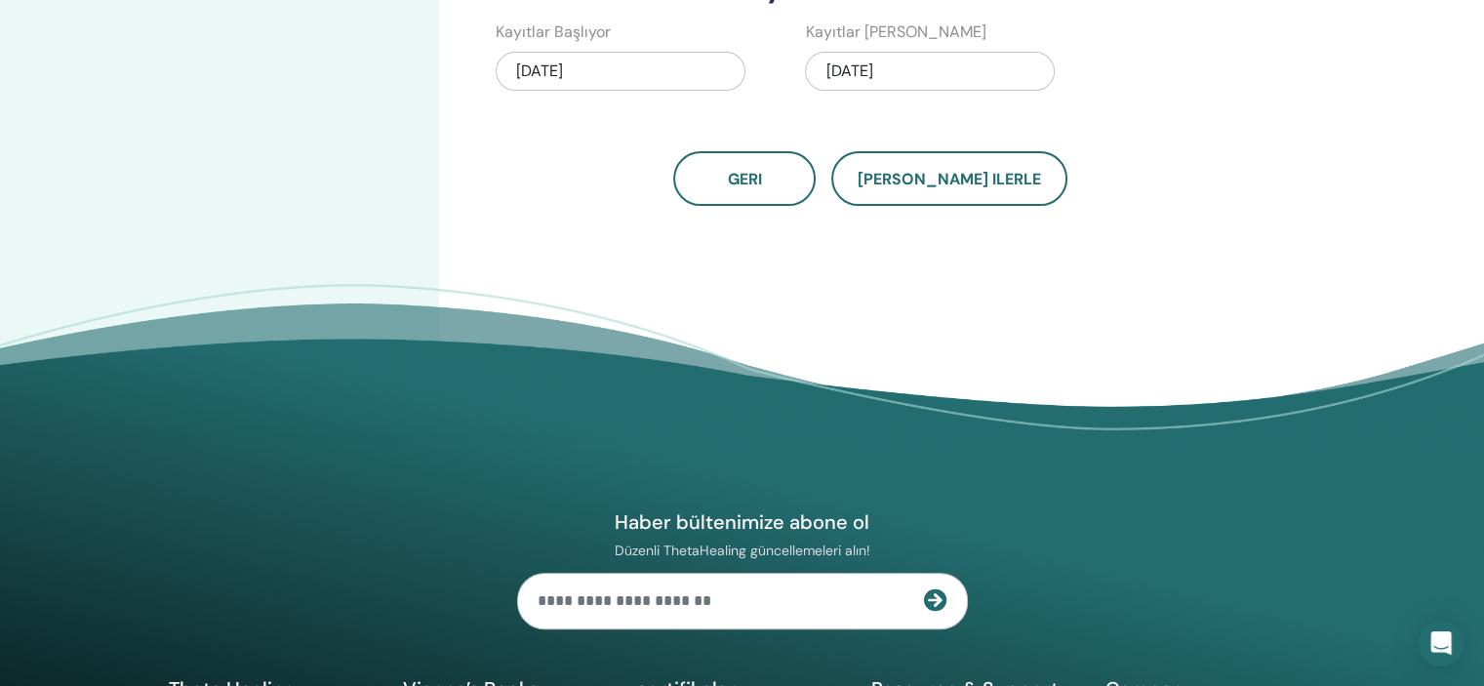
scroll to position [82, 0]
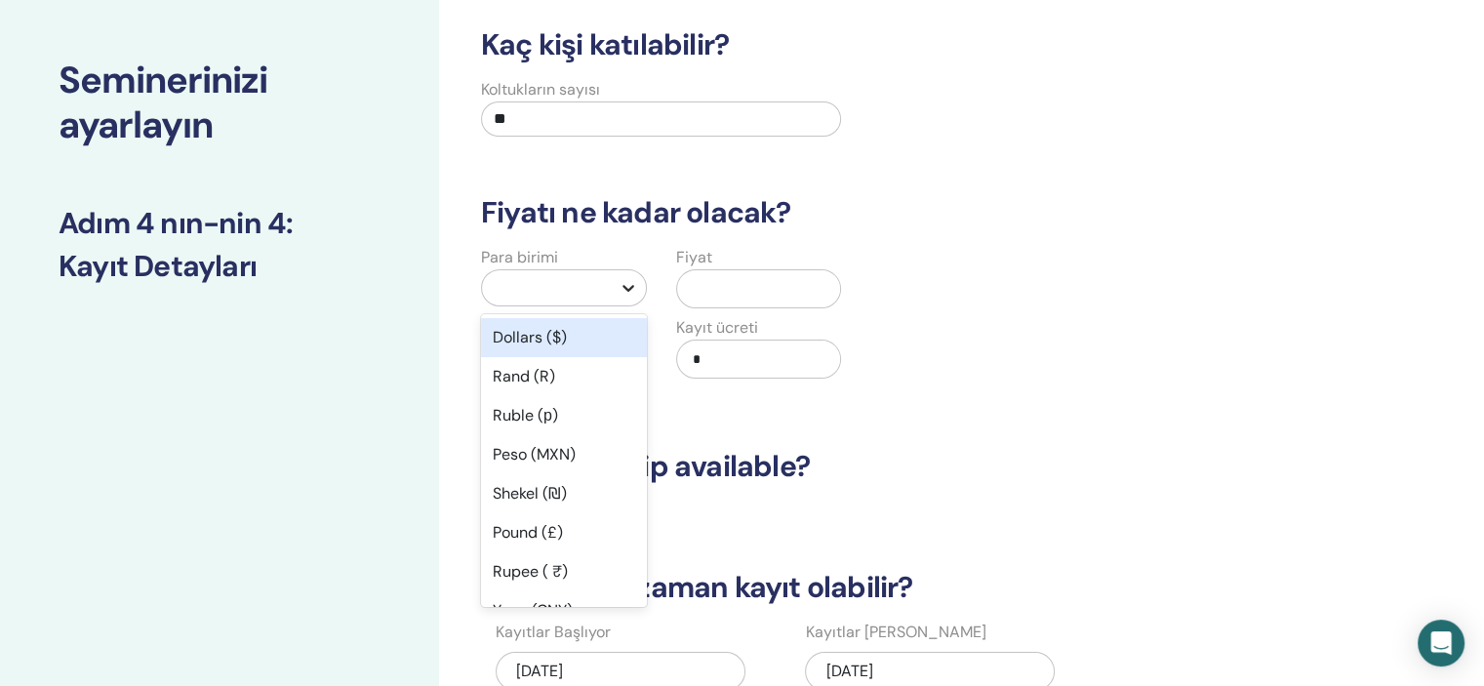
click at [612, 300] on div at bounding box center [628, 287] width 35 height 35
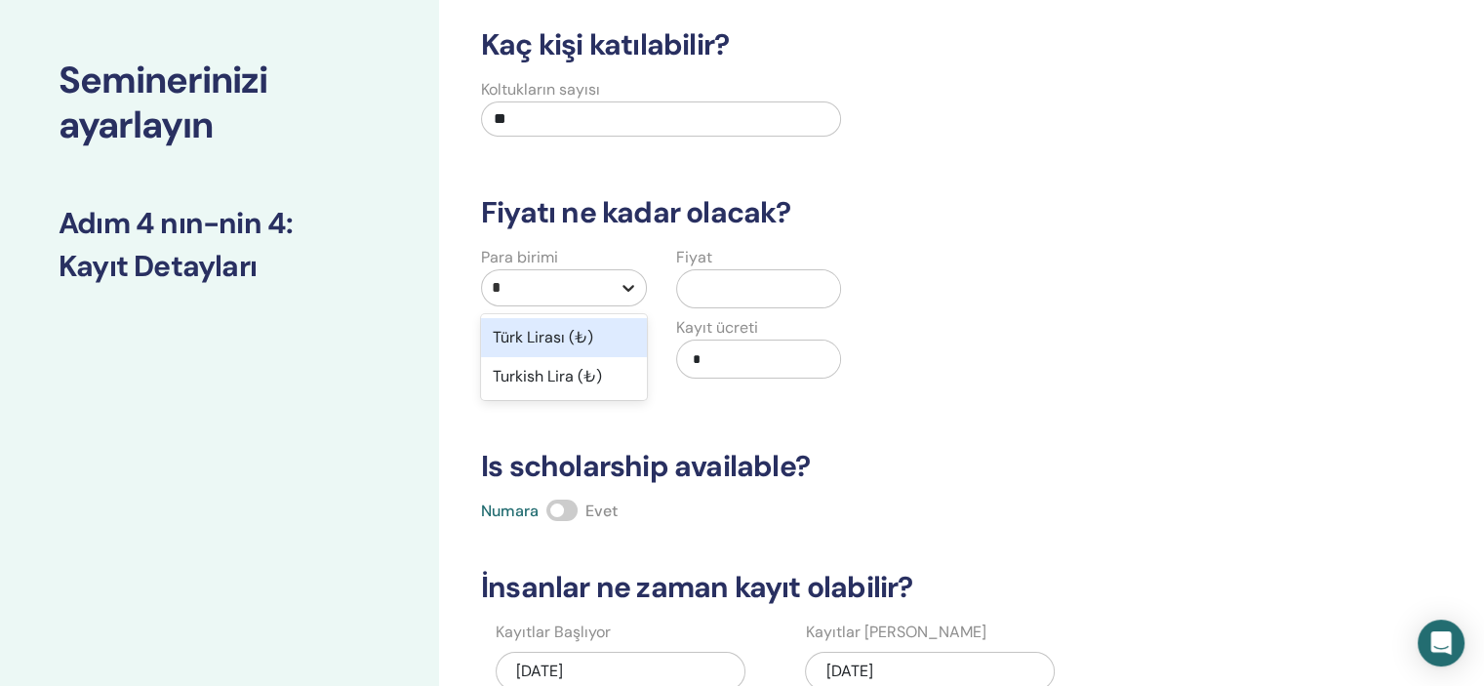
type input "**"
click at [586, 338] on div "Türk Lirası (₺)" at bounding box center [564, 337] width 166 height 39
click at [718, 288] on input "text" at bounding box center [767, 288] width 147 height 37
type input "*****"
click at [1117, 243] on div "Kaç kişi katılabilir? Koltukların sayısı ** Fiyatı ne kadar olacak? Para birimi…" at bounding box center [870, 416] width 802 height 778
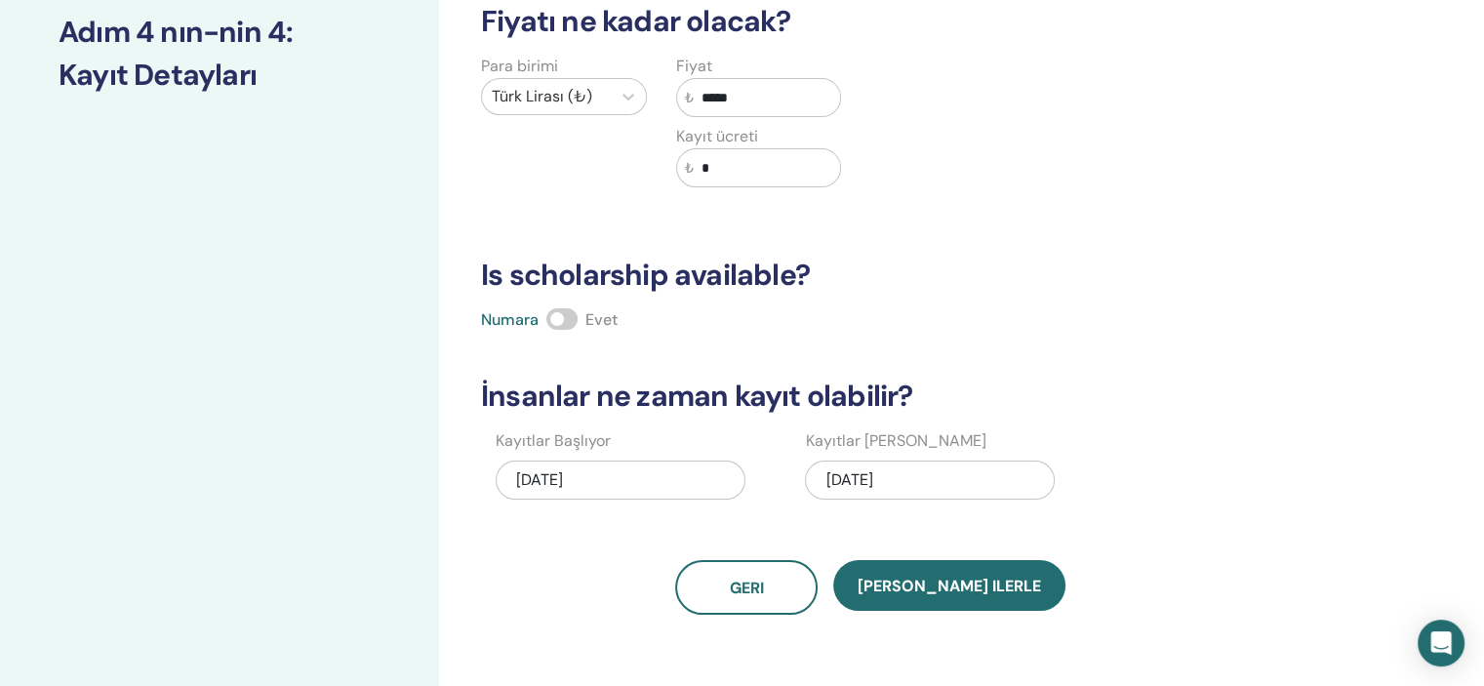
scroll to position [329, 0]
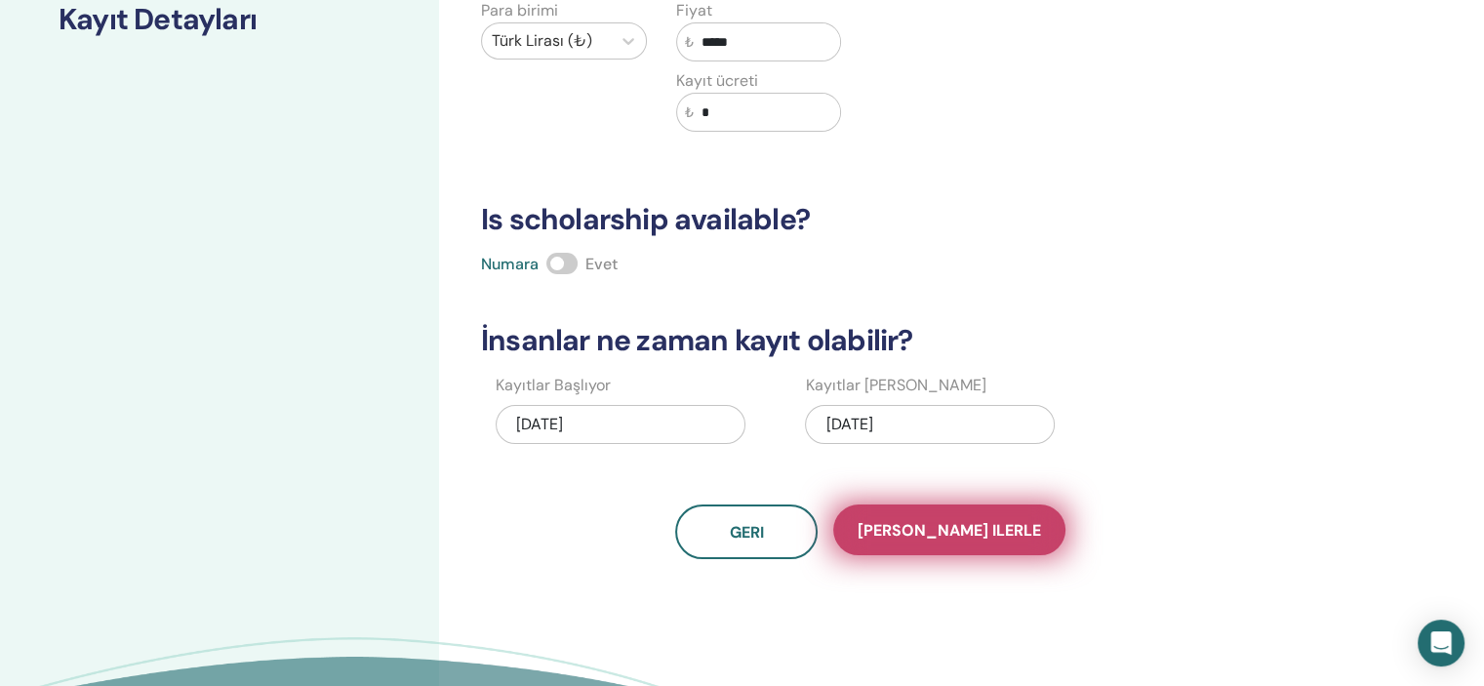
click at [1004, 538] on button "Kaydet ilerle" at bounding box center [949, 529] width 232 height 51
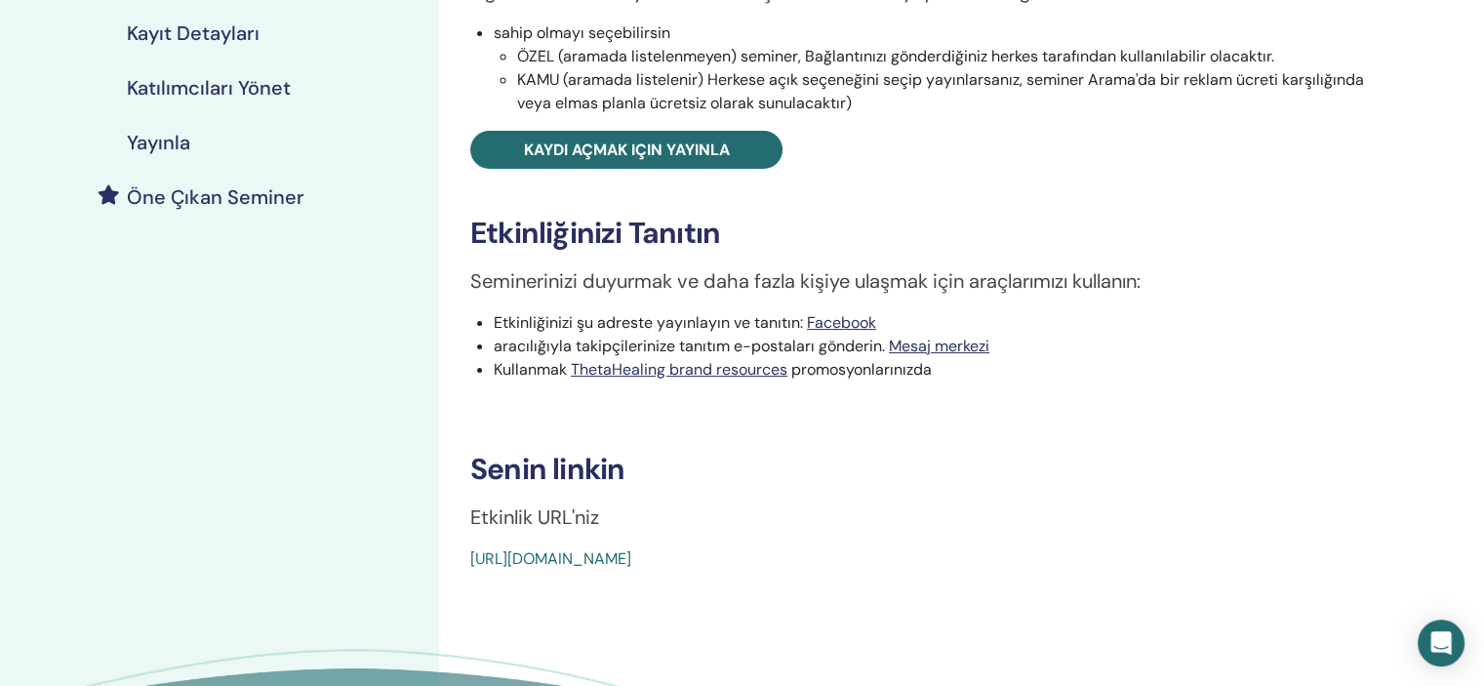
scroll to position [396, 0]
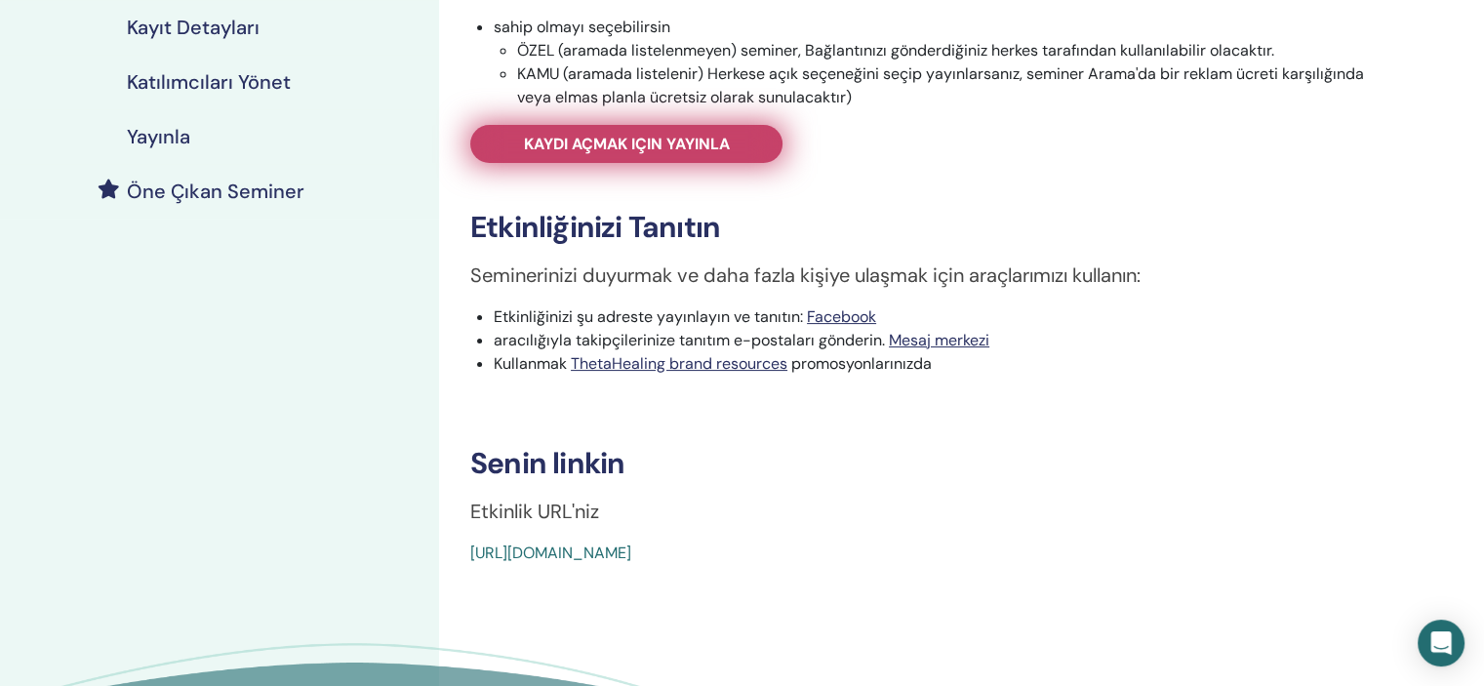
click at [747, 136] on link "Kaydı açmak için yayınla" at bounding box center [626, 144] width 312 height 38
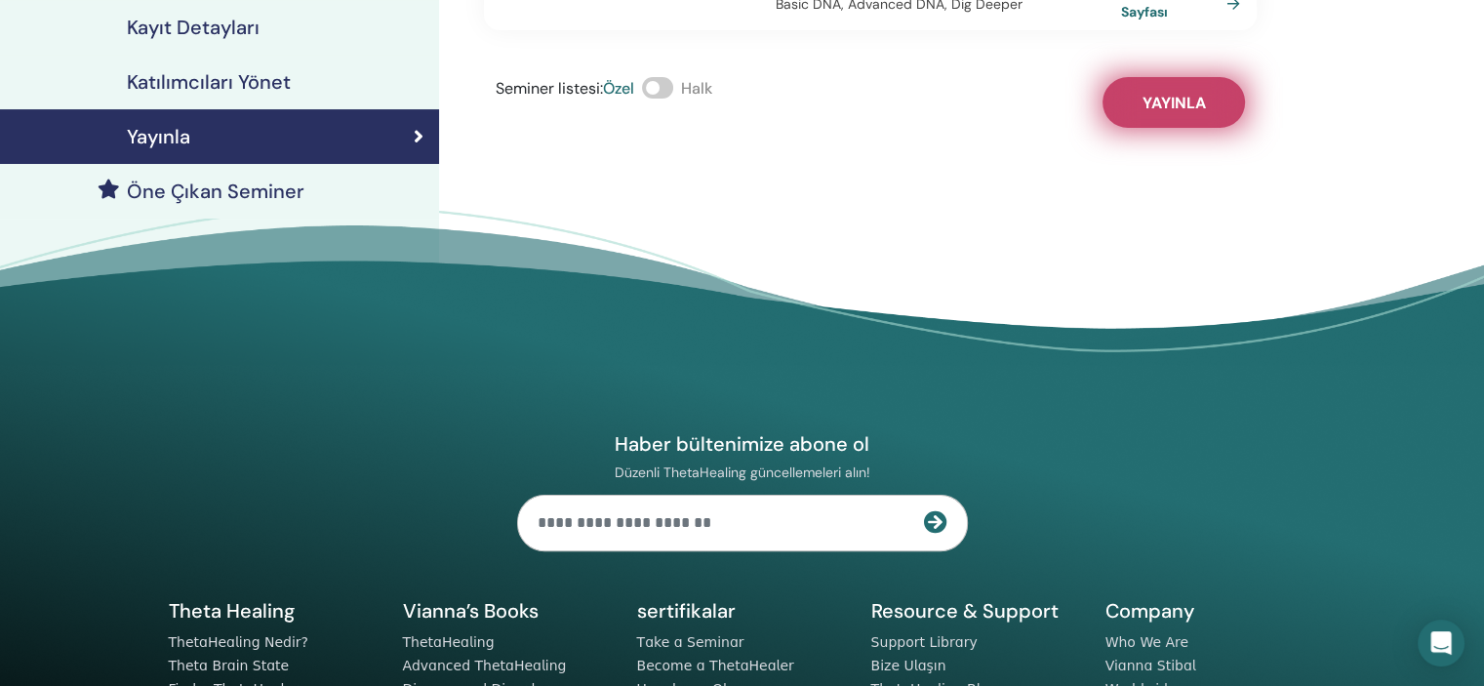
click at [1190, 93] on button "Yayınla" at bounding box center [1173, 102] width 142 height 51
